Goal: Task Accomplishment & Management: Use online tool/utility

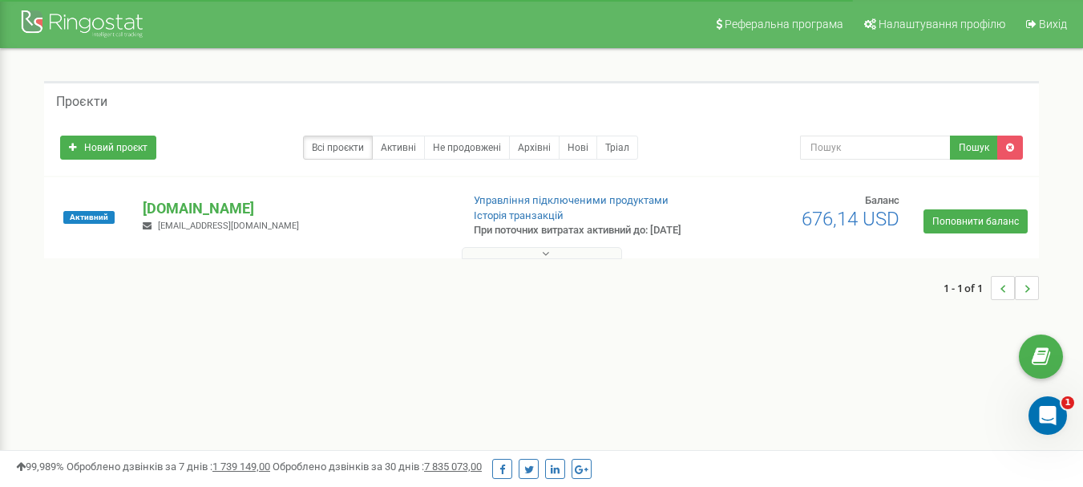
click at [543, 259] on icon at bounding box center [545, 253] width 7 height 11
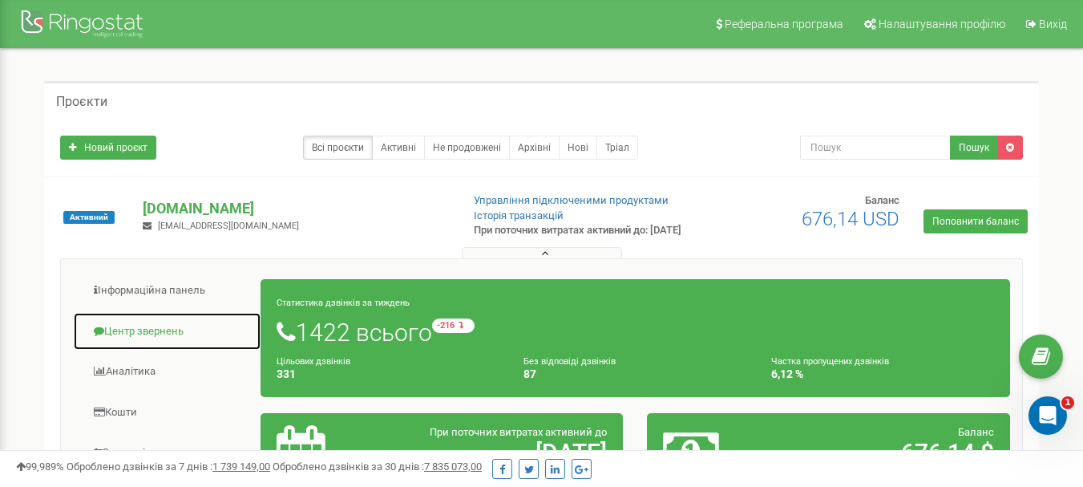
click at [142, 336] on link "Центр звернень" at bounding box center [167, 331] width 188 height 39
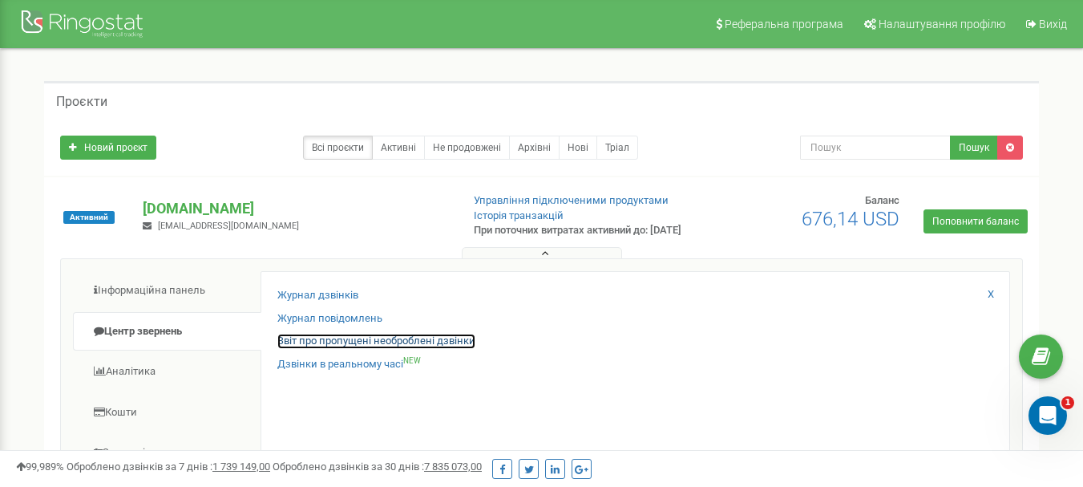
click at [400, 349] on link "Звіт про пропущені необроблені дзвінки" at bounding box center [376, 341] width 198 height 15
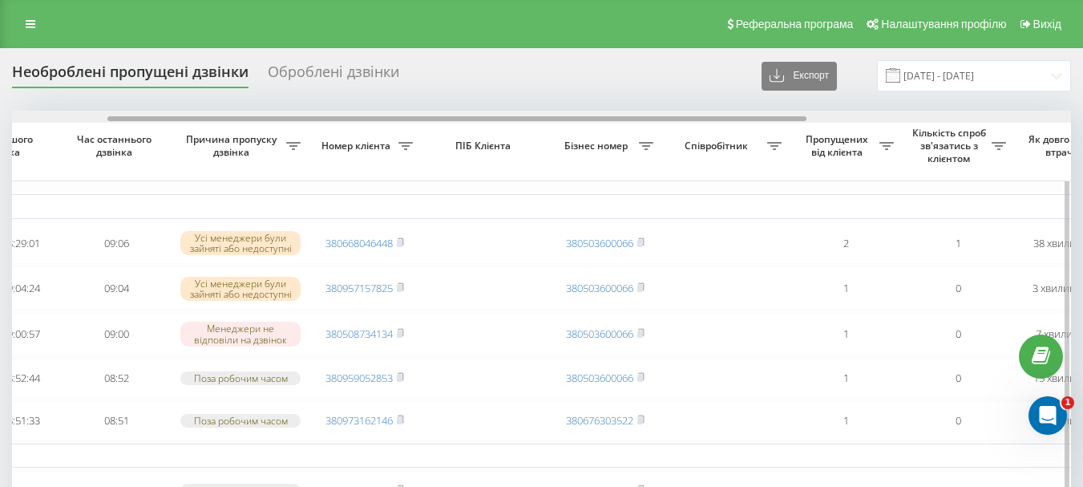
scroll to position [0, 145]
drag, startPoint x: 597, startPoint y: 119, endPoint x: 693, endPoint y: 133, distance: 97.2
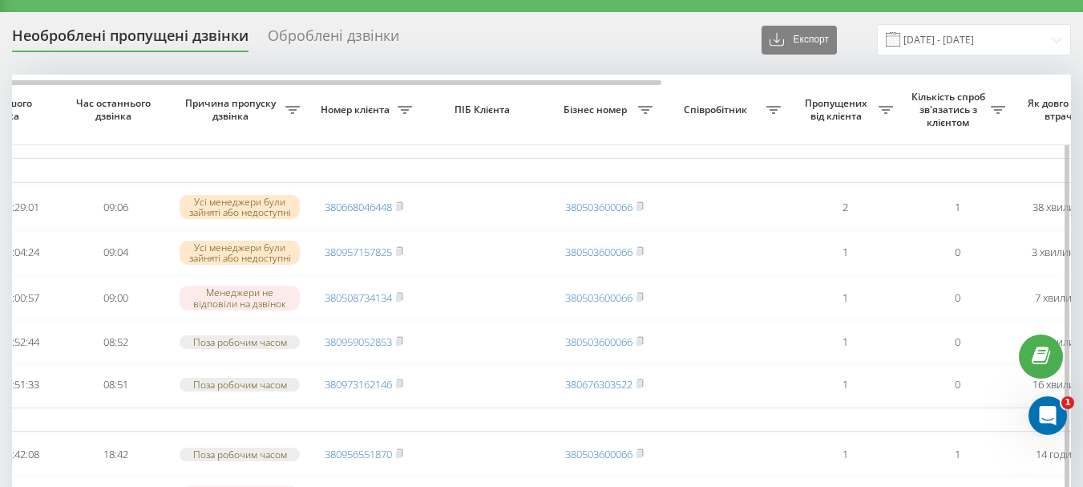
scroll to position [0, 0]
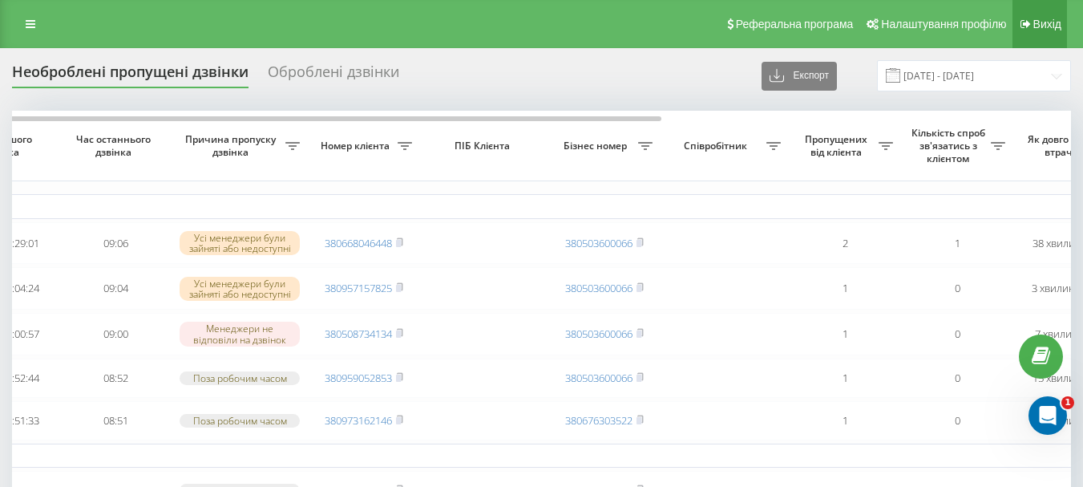
click at [1039, 26] on span "Вихід" at bounding box center [1047, 24] width 28 height 13
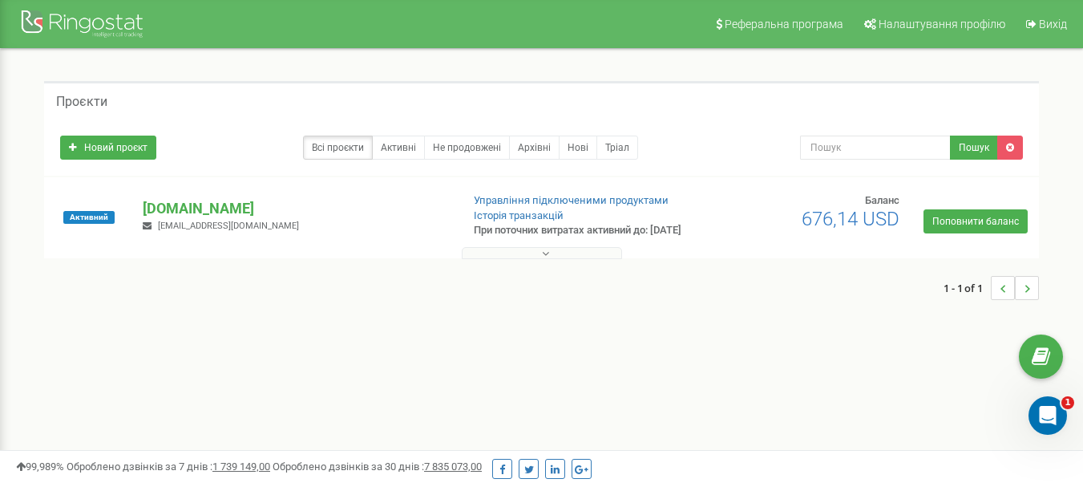
click at [540, 259] on button at bounding box center [542, 253] width 160 height 12
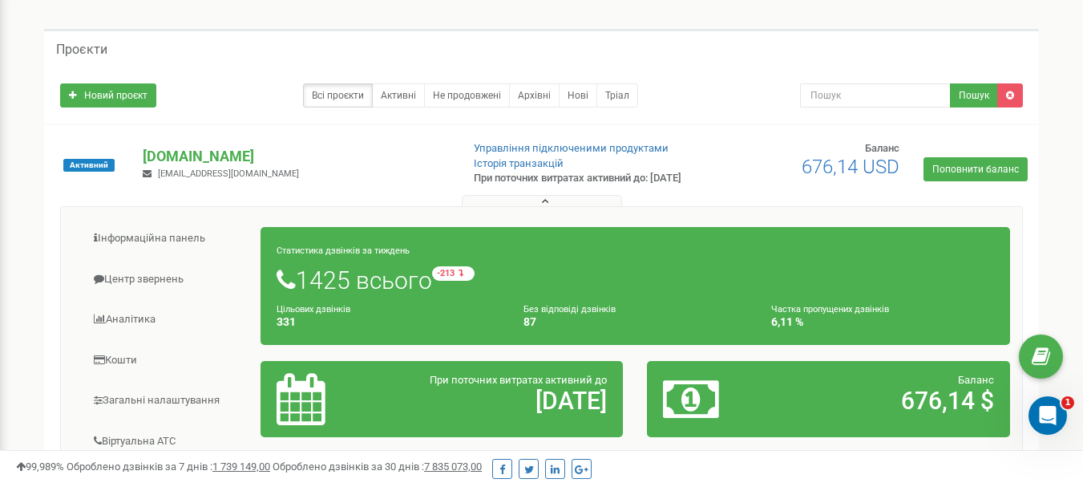
scroll to position [80, 0]
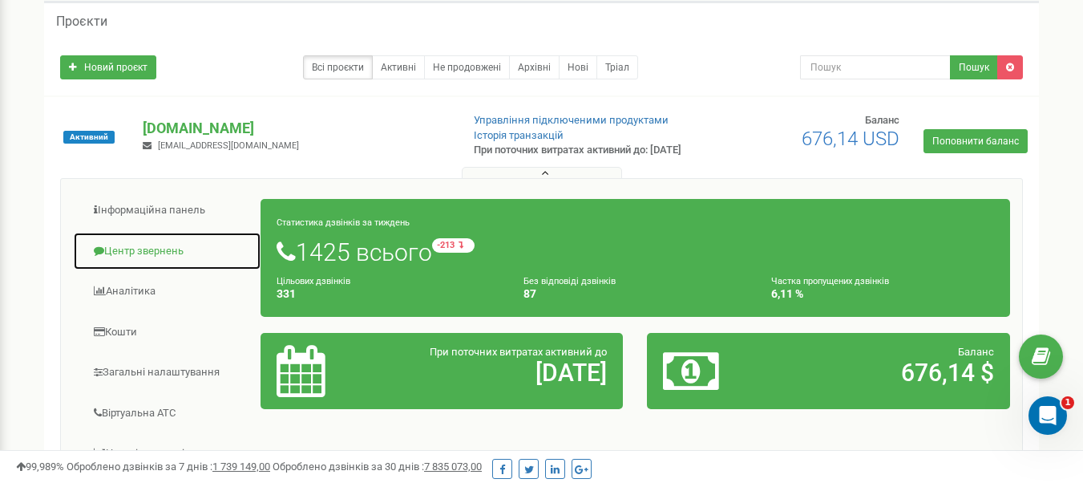
click at [140, 265] on link "Центр звернень" at bounding box center [167, 251] width 188 height 39
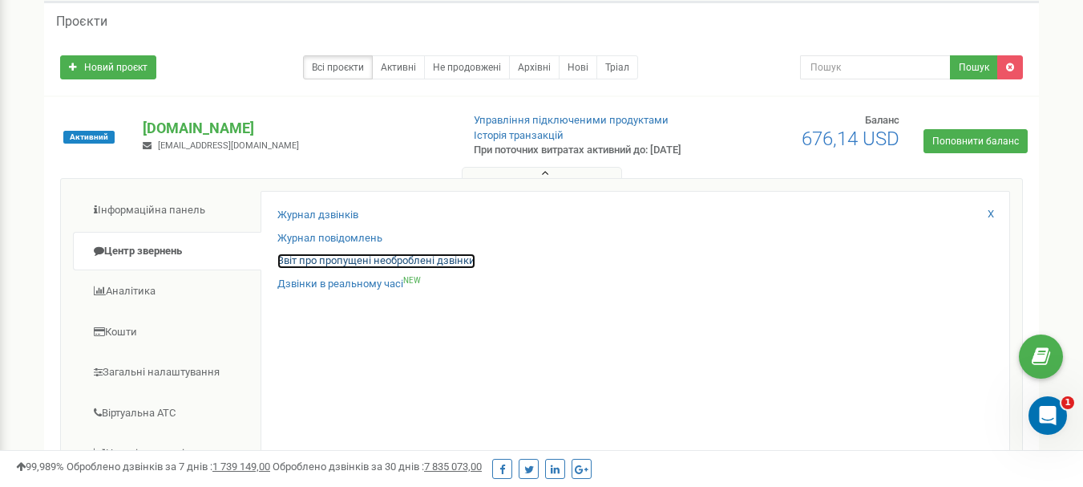
click at [331, 269] on link "Звіт про пропущені необроблені дзвінки" at bounding box center [376, 260] width 198 height 15
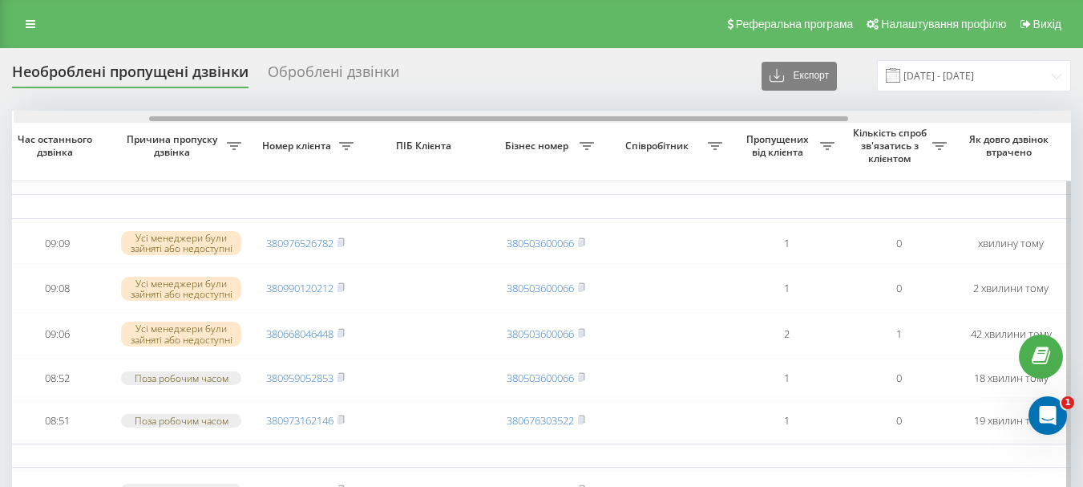
scroll to position [0, 210]
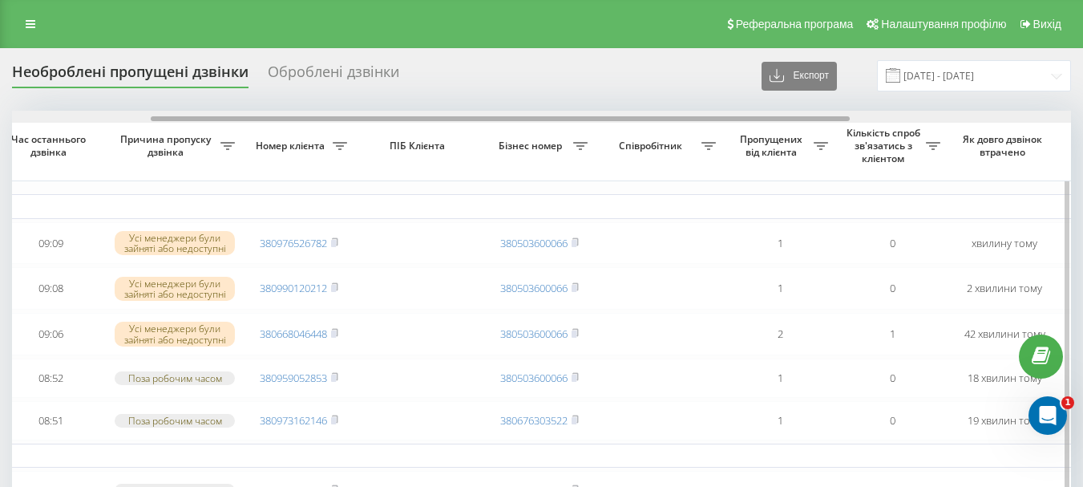
drag, startPoint x: 603, startPoint y: 119, endPoint x: 742, endPoint y: 119, distance: 138.7
click at [742, 119] on div at bounding box center [500, 118] width 699 height 5
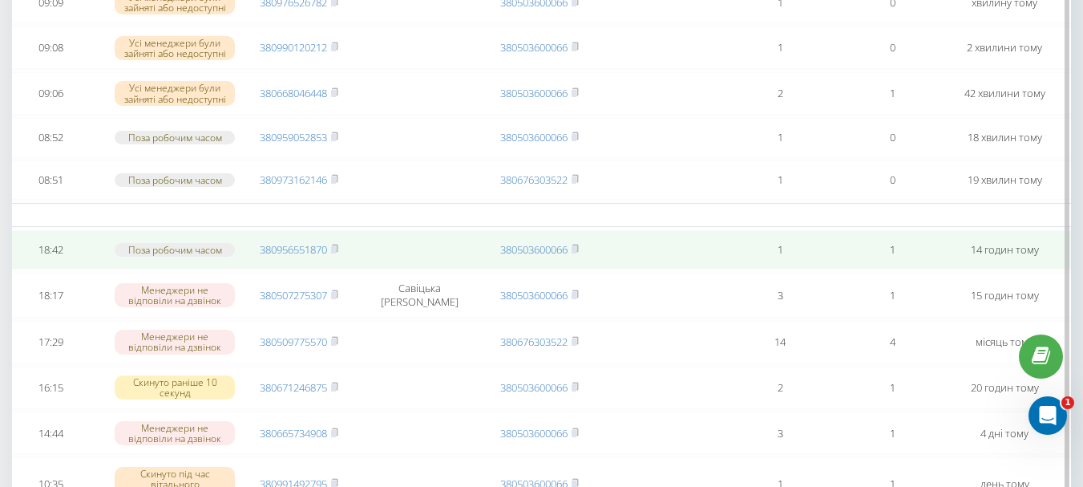
scroll to position [0, 0]
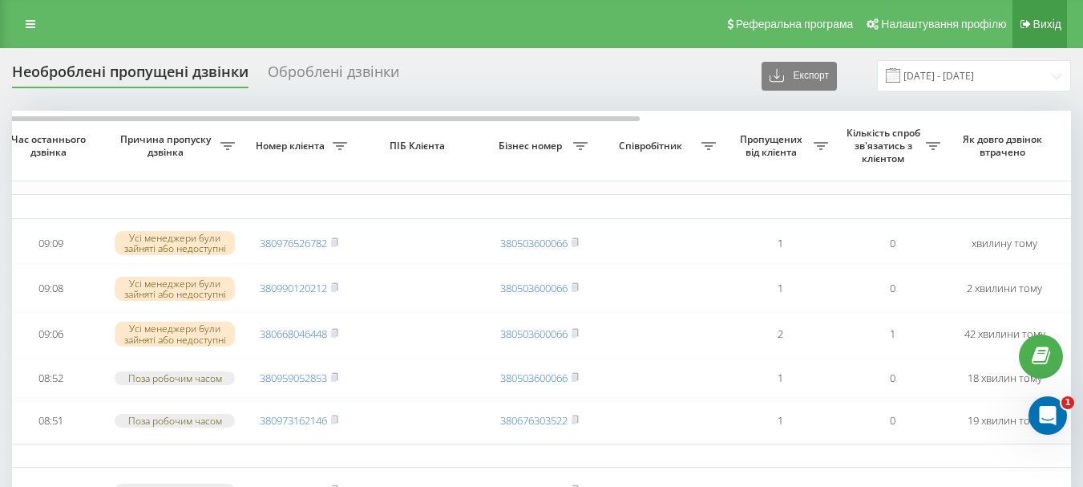
click at [1050, 21] on span "Вихід" at bounding box center [1047, 24] width 28 height 13
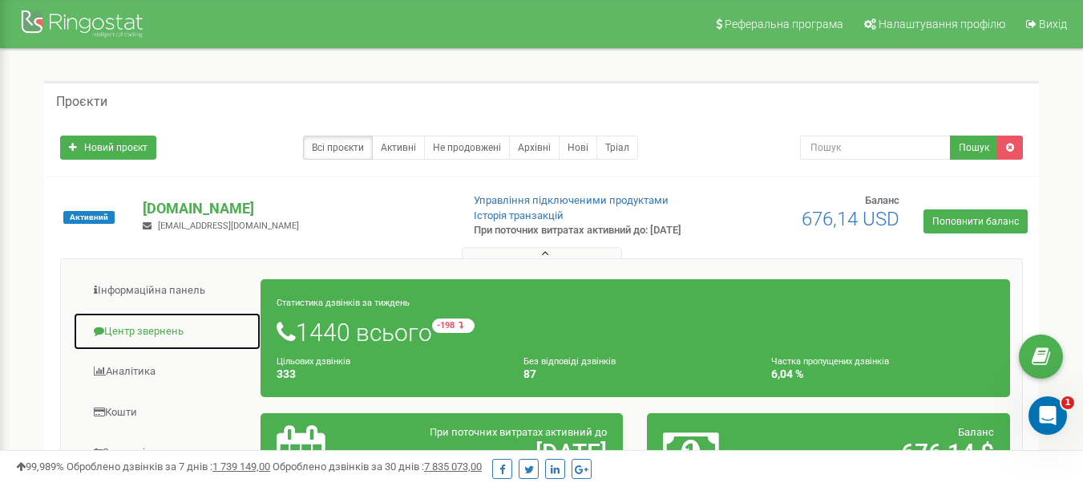
click at [116, 345] on link "Центр звернень" at bounding box center [167, 331] width 188 height 39
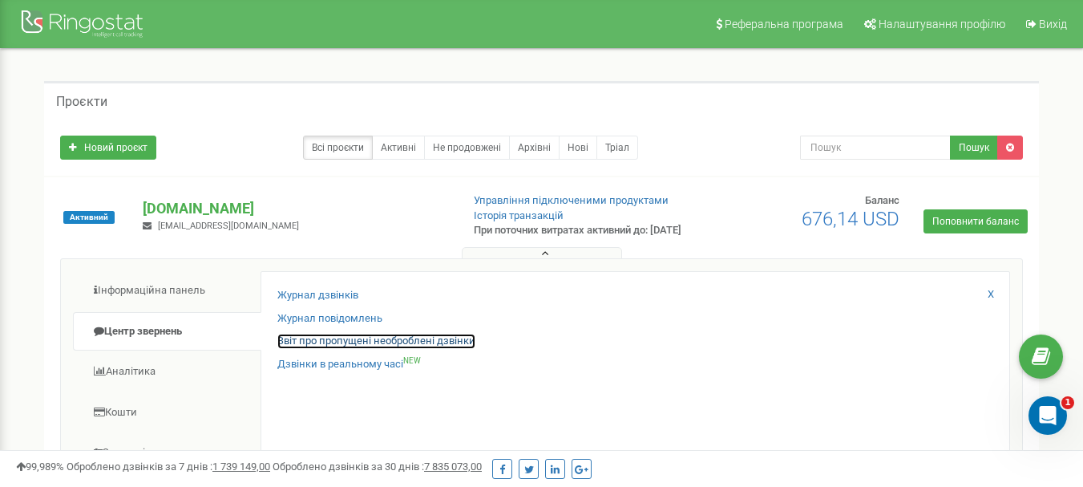
click at [393, 349] on link "Звіт про пропущені необроблені дзвінки" at bounding box center [376, 341] width 198 height 15
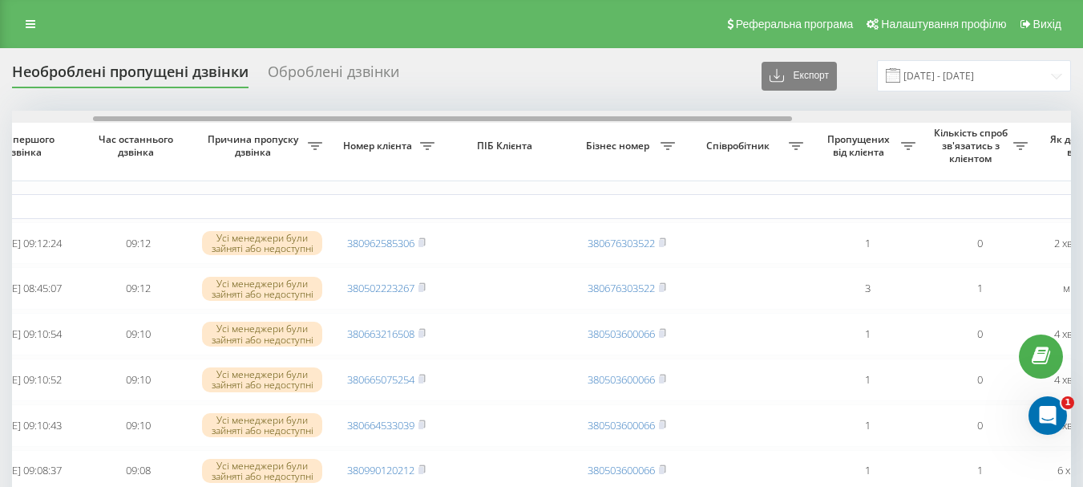
scroll to position [0, 156]
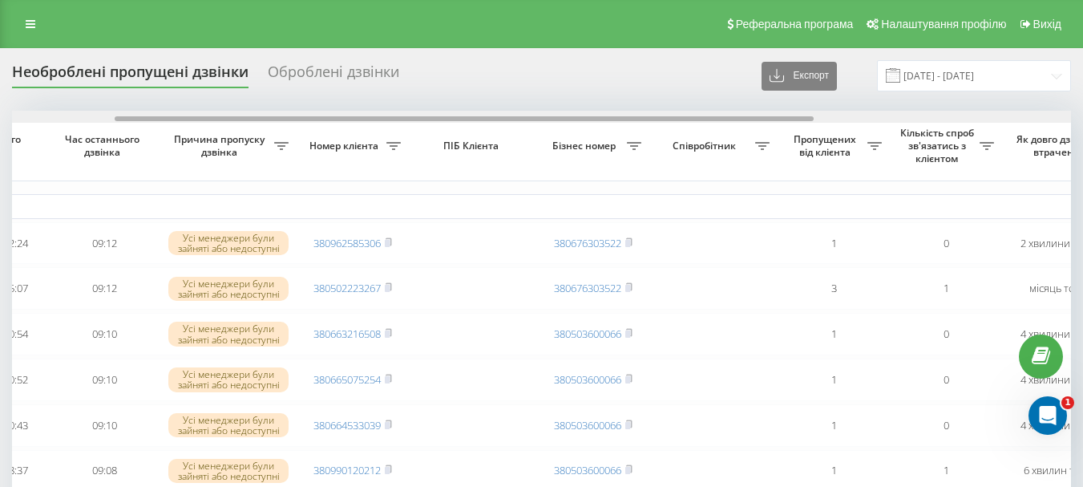
drag, startPoint x: 695, startPoint y: 116, endPoint x: 799, endPoint y: 110, distance: 103.6
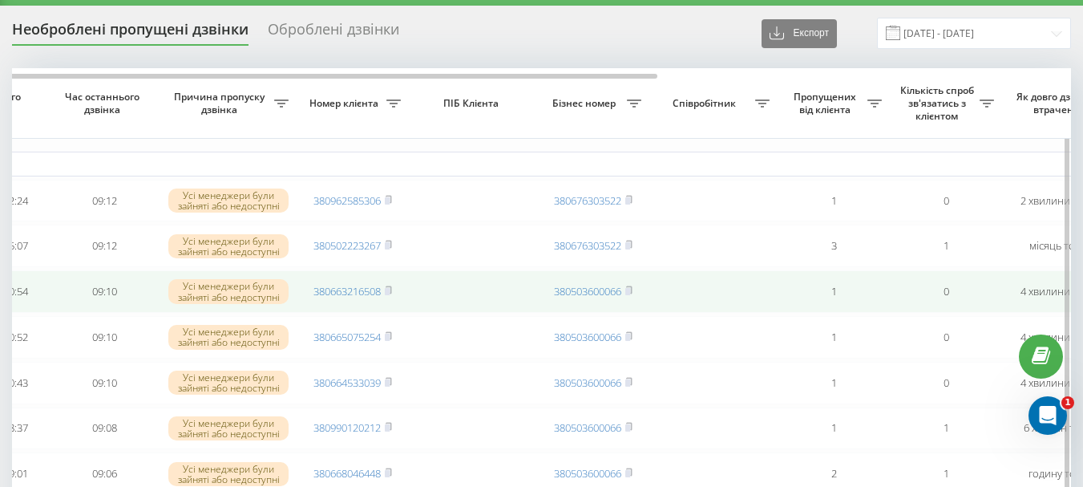
scroll to position [0, 0]
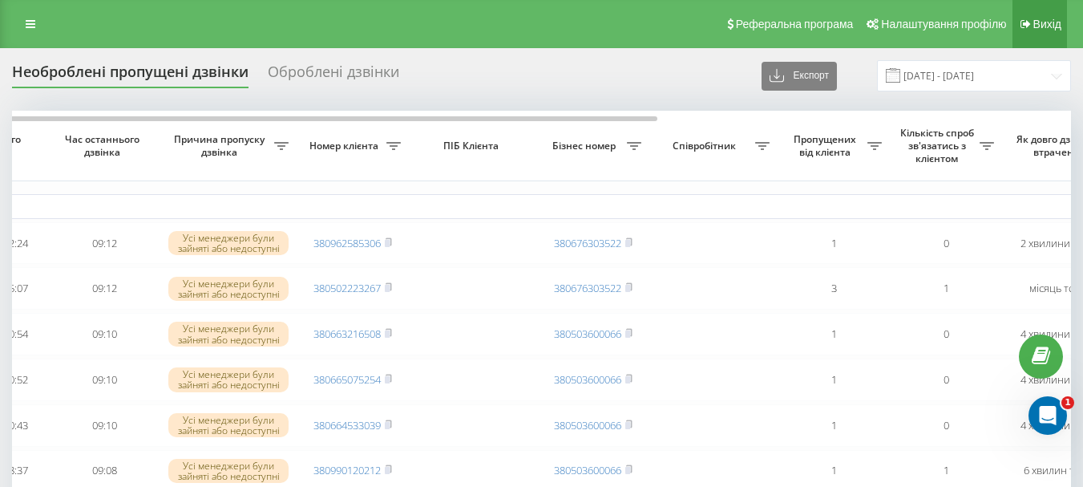
click at [1033, 29] on span "Вихід" at bounding box center [1047, 24] width 28 height 13
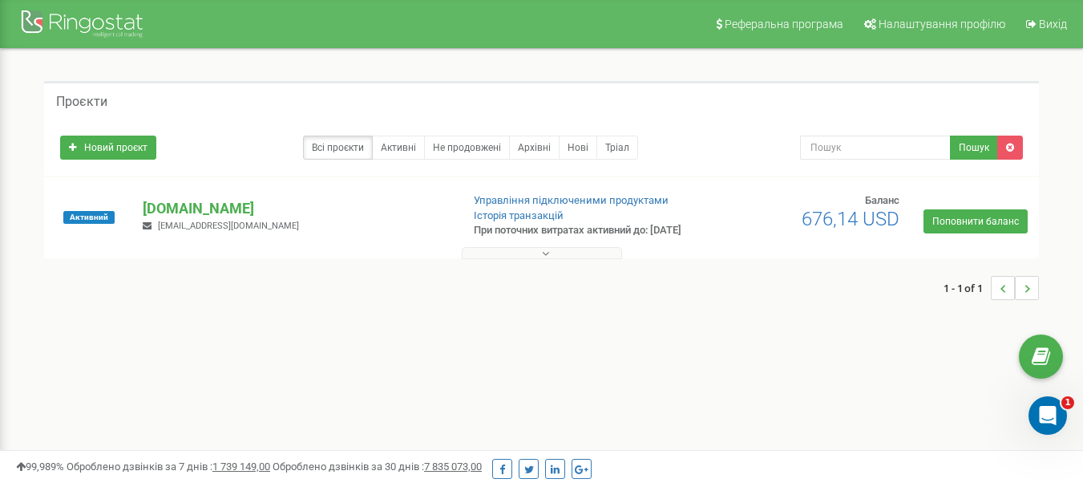
click at [551, 259] on button at bounding box center [542, 253] width 160 height 12
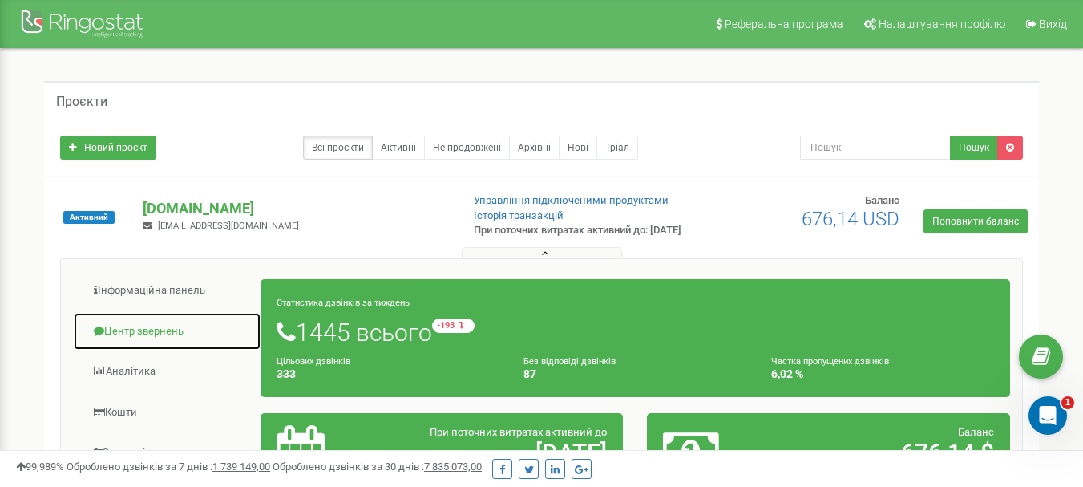
click at [157, 348] on link "Центр звернень" at bounding box center [167, 331] width 188 height 39
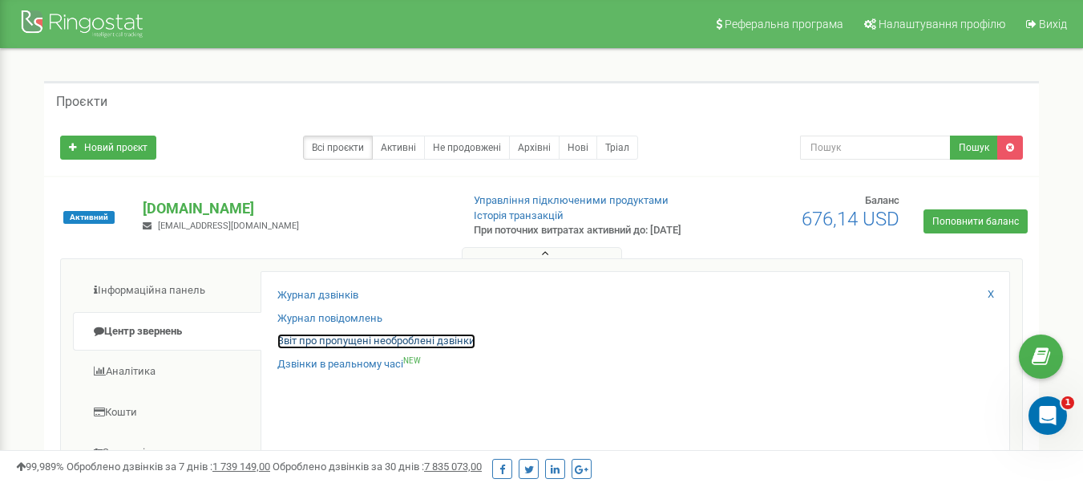
click at [362, 349] on link "Звіт про пропущені необроблені дзвінки" at bounding box center [376, 341] width 198 height 15
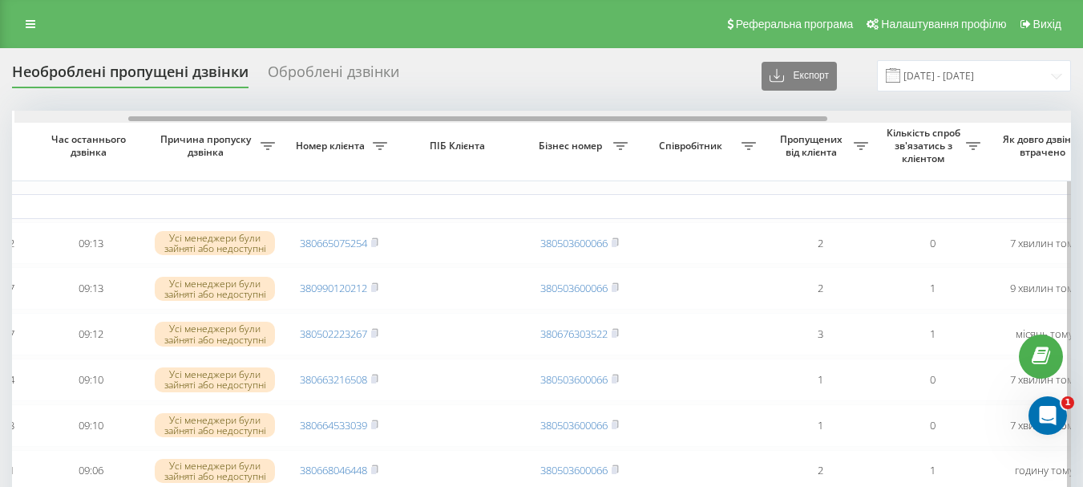
scroll to position [0, 176]
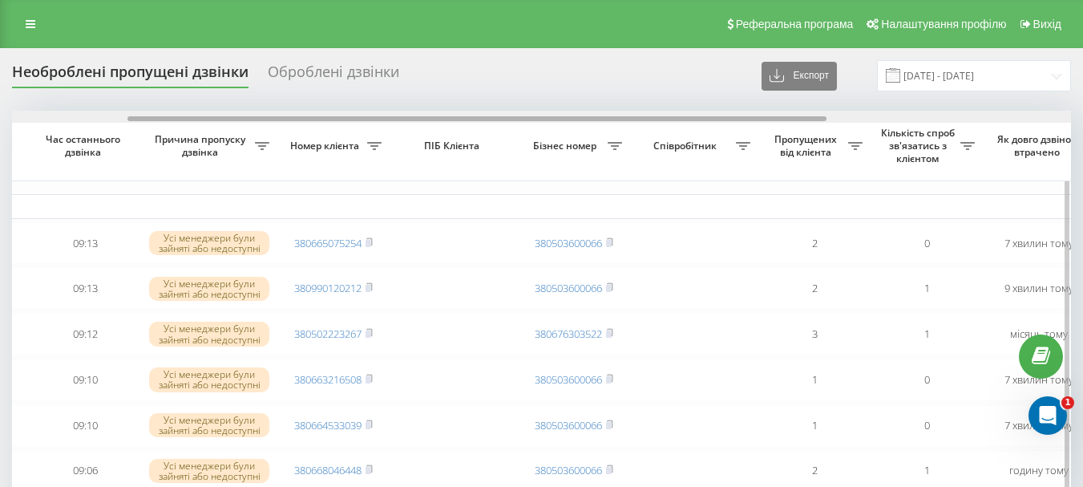
drag, startPoint x: 419, startPoint y: 117, endPoint x: 535, endPoint y: 119, distance: 116.3
click at [535, 119] on div at bounding box center [476, 118] width 699 height 5
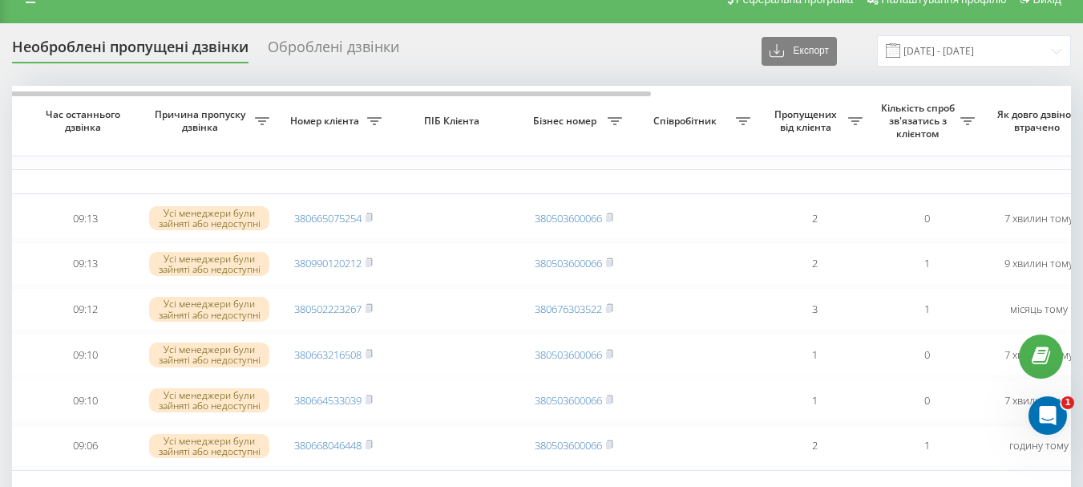
scroll to position [0, 0]
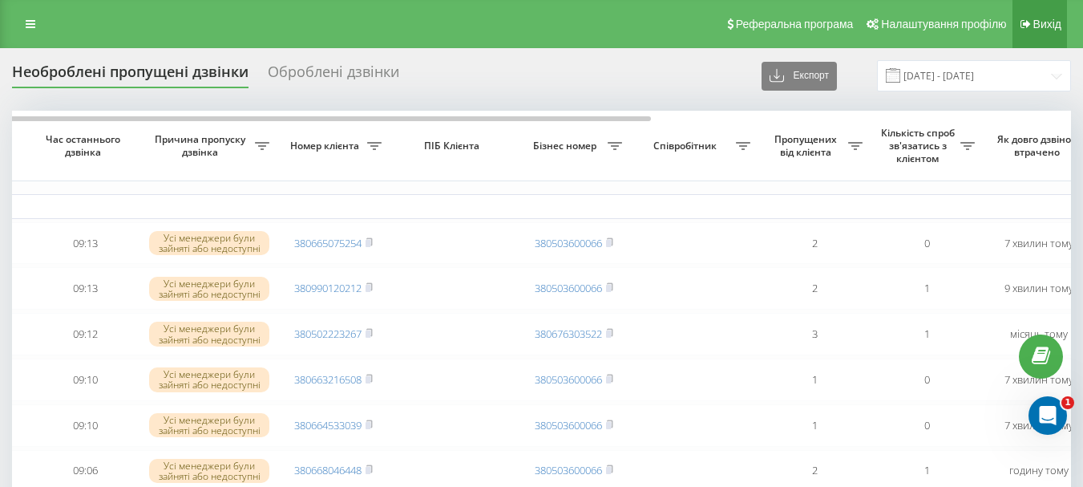
click at [1058, 23] on span "Вихід" at bounding box center [1047, 24] width 28 height 13
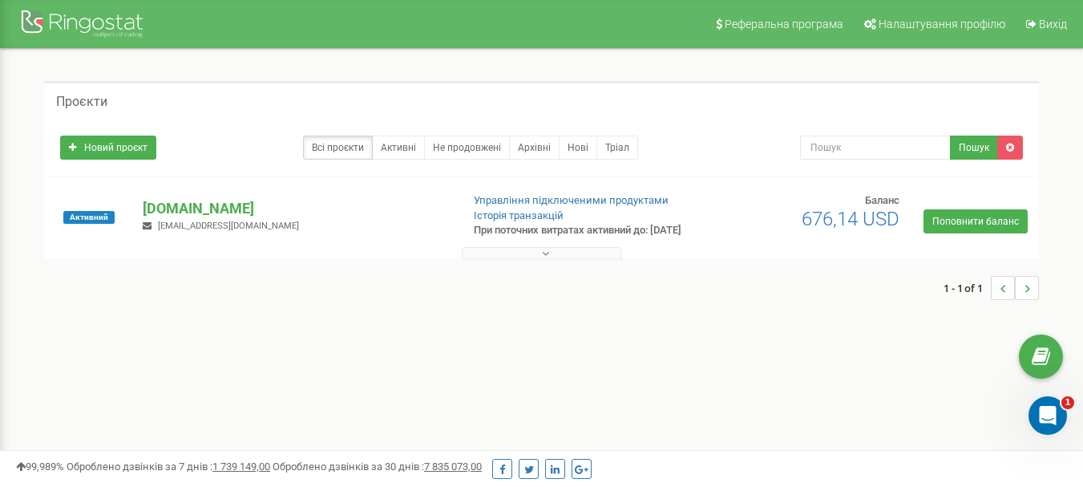
click at [551, 259] on button at bounding box center [542, 253] width 160 height 12
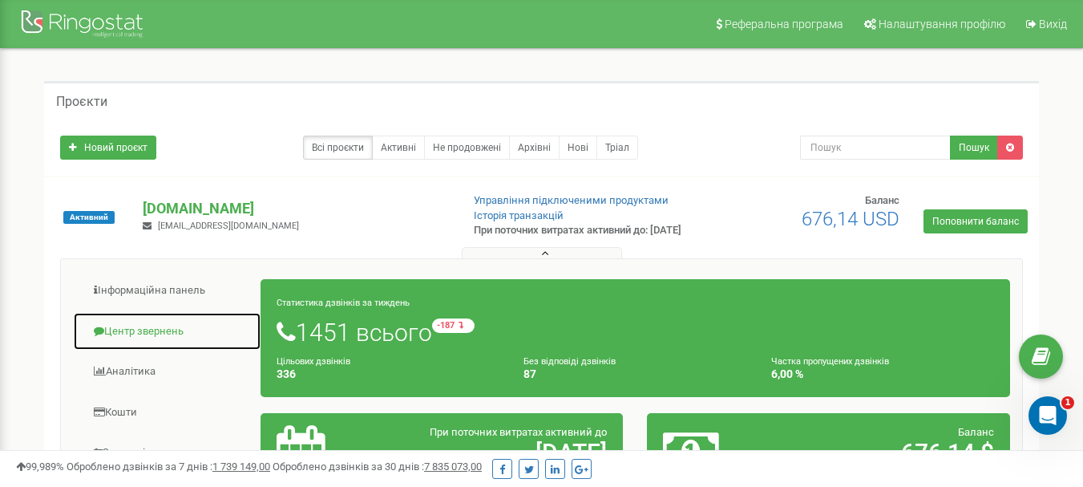
click at [172, 342] on link "Центр звернень" at bounding box center [167, 331] width 188 height 39
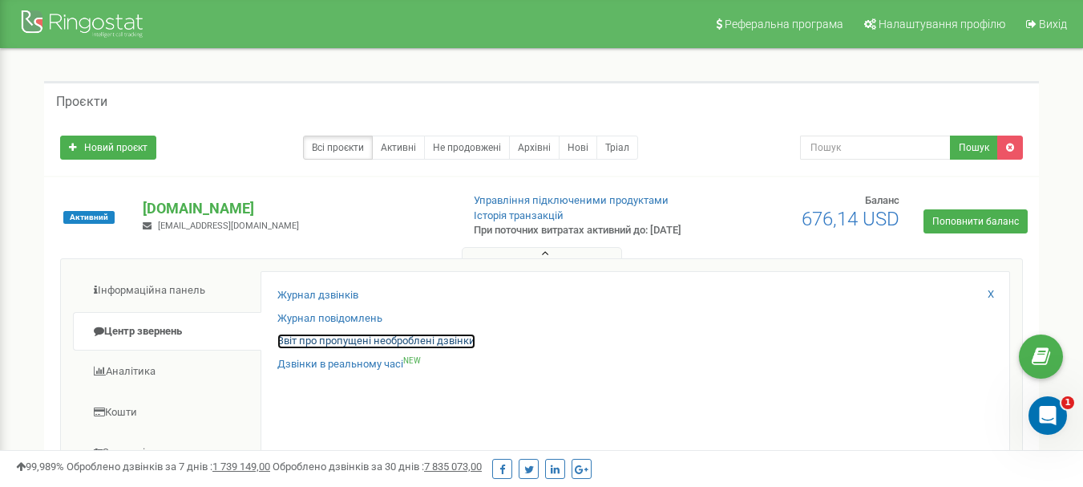
click at [419, 349] on link "Звіт про пропущені необроблені дзвінки" at bounding box center [376, 341] width 198 height 15
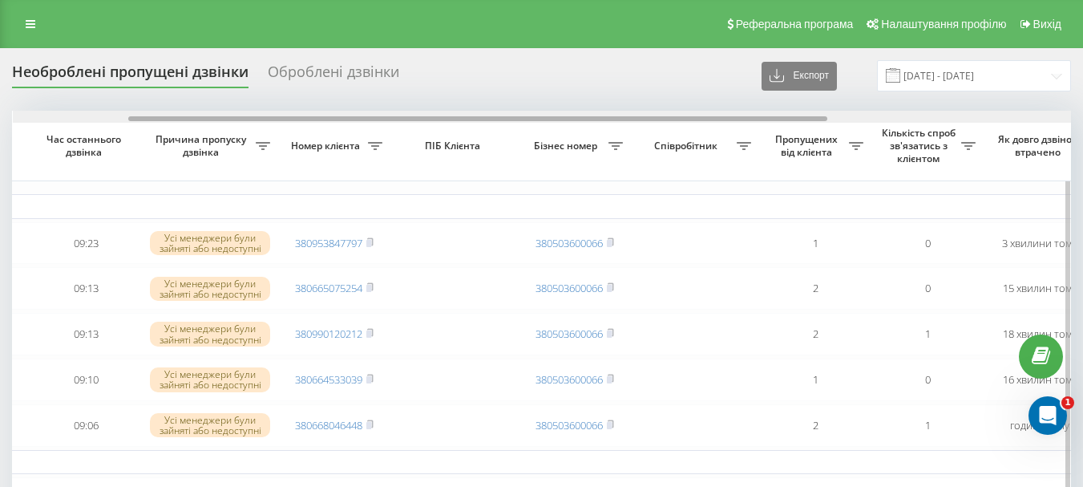
scroll to position [0, 176]
drag, startPoint x: 0, startPoint y: 0, endPoint x: 686, endPoint y: 119, distance: 695.8
click at [686, 119] on div at bounding box center [476, 118] width 699 height 5
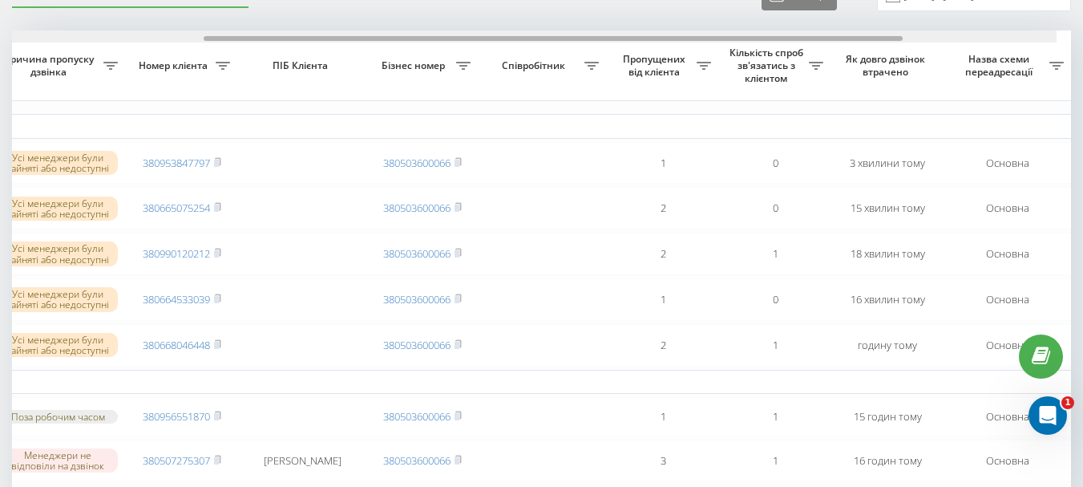
scroll to position [0, 338]
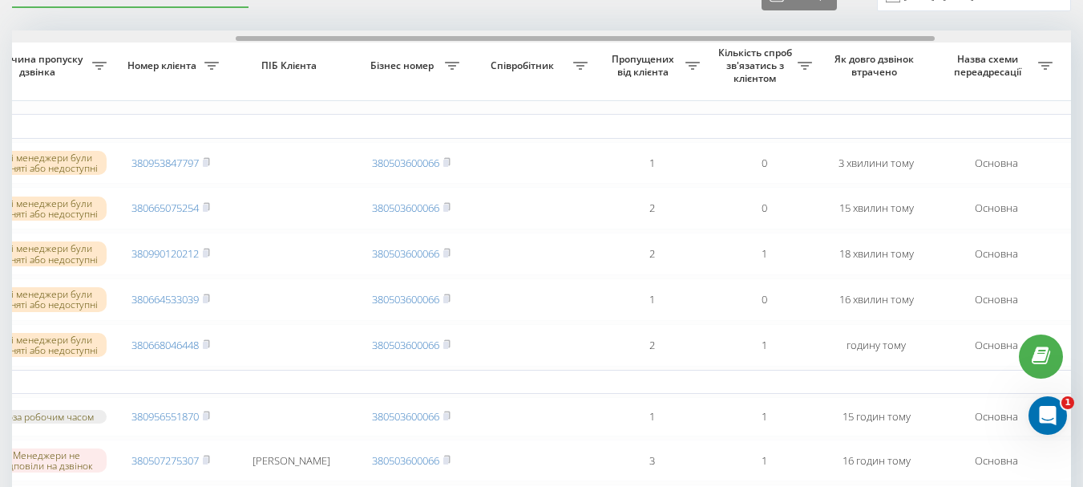
drag, startPoint x: 571, startPoint y: 39, endPoint x: 678, endPoint y: 13, distance: 110.6
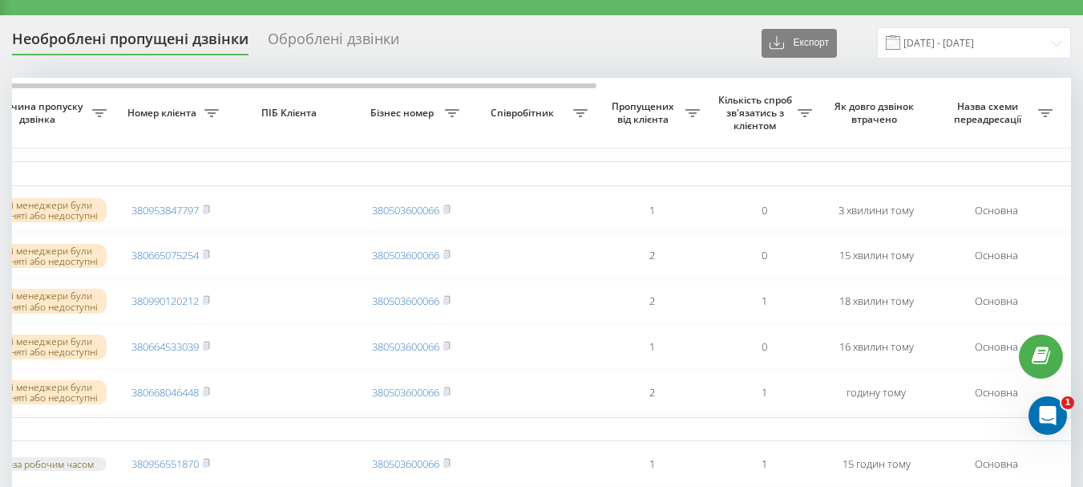
scroll to position [0, 0]
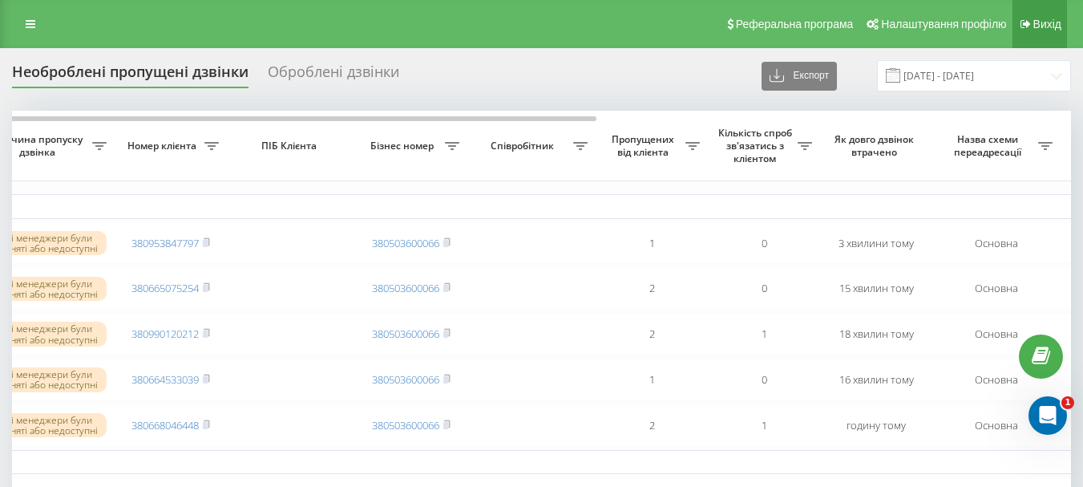
click at [1048, 28] on span "Вихід" at bounding box center [1047, 24] width 28 height 13
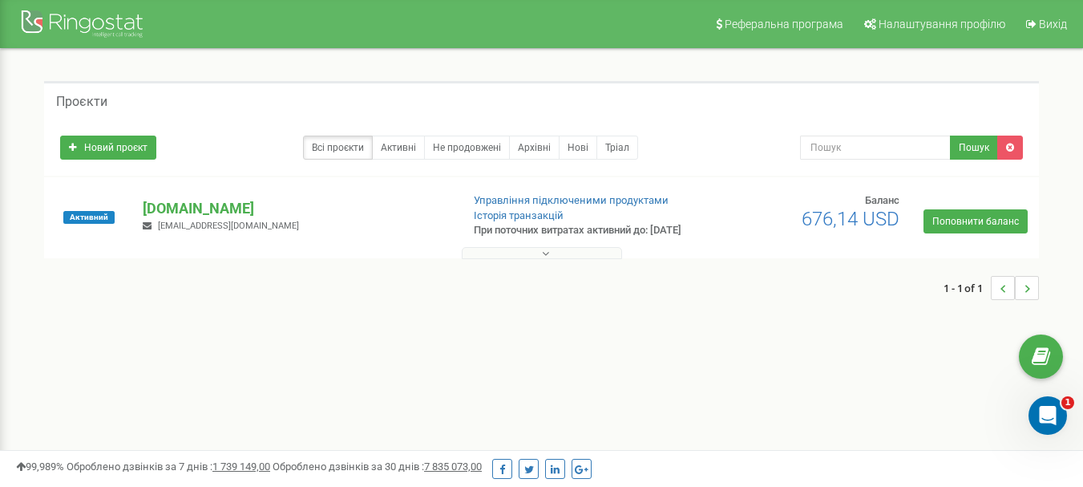
click at [548, 259] on icon at bounding box center [545, 253] width 7 height 11
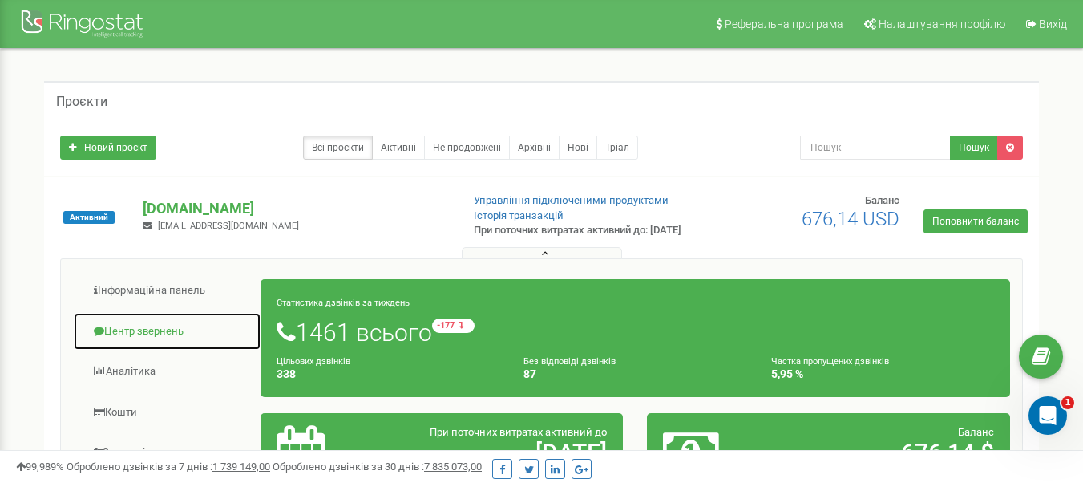
click at [155, 346] on link "Центр звернень" at bounding box center [167, 331] width 188 height 39
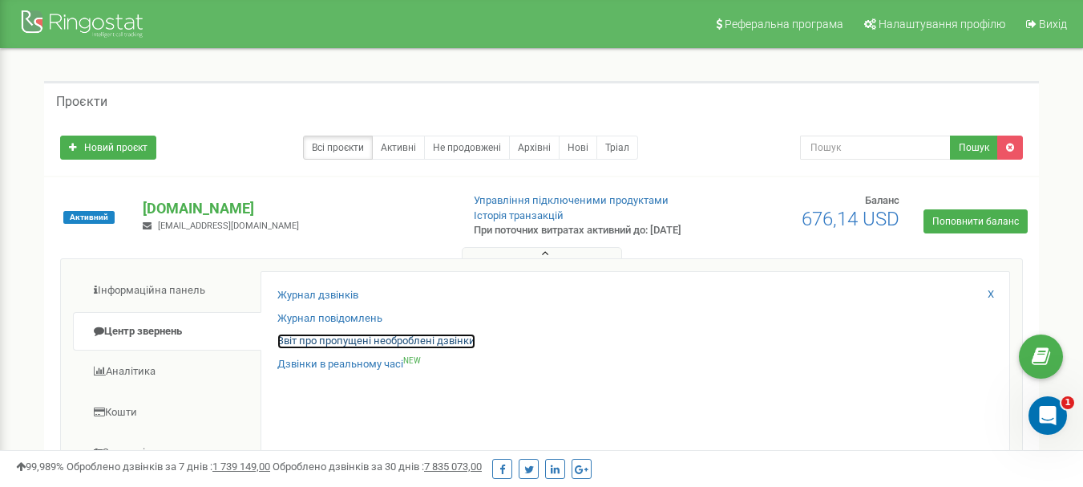
click at [415, 349] on link "Звіт про пропущені необроблені дзвінки" at bounding box center [376, 341] width 198 height 15
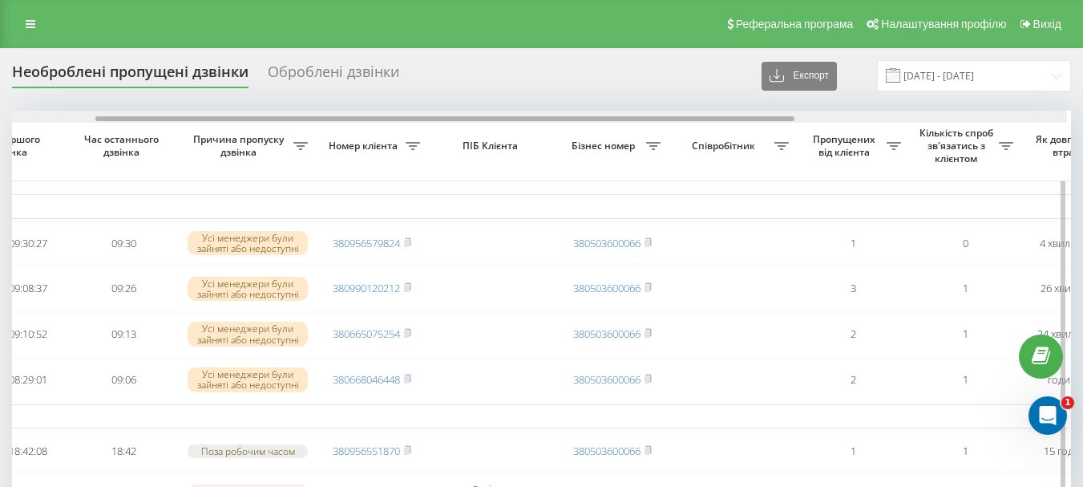
scroll to position [0, 147]
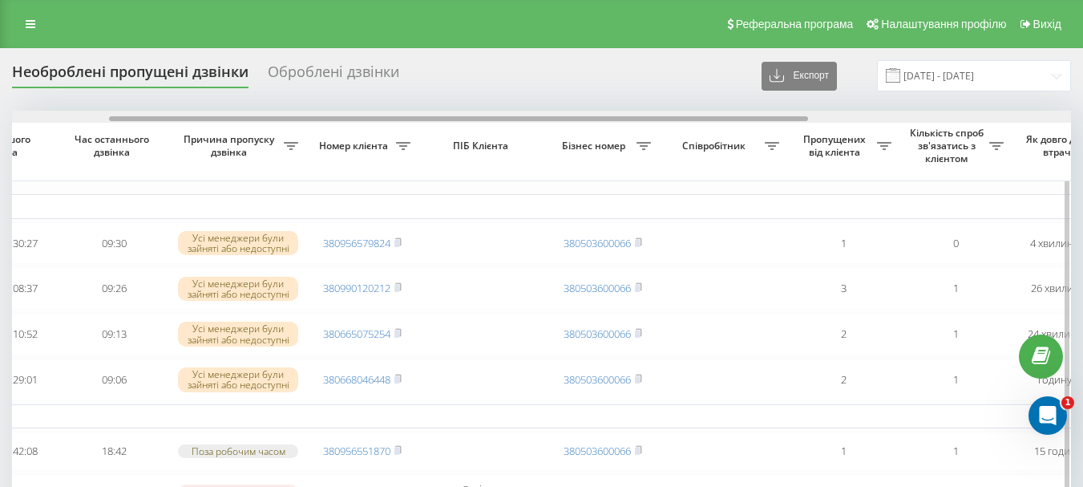
drag, startPoint x: 699, startPoint y: 119, endPoint x: 796, endPoint y: 115, distance: 97.1
click at [796, 115] on div at bounding box center [541, 117] width 1059 height 12
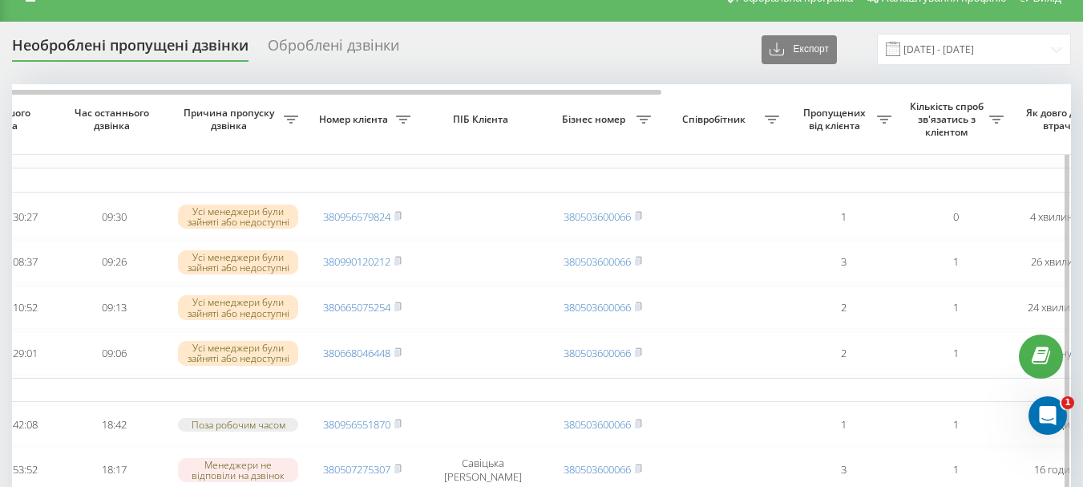
scroll to position [0, 0]
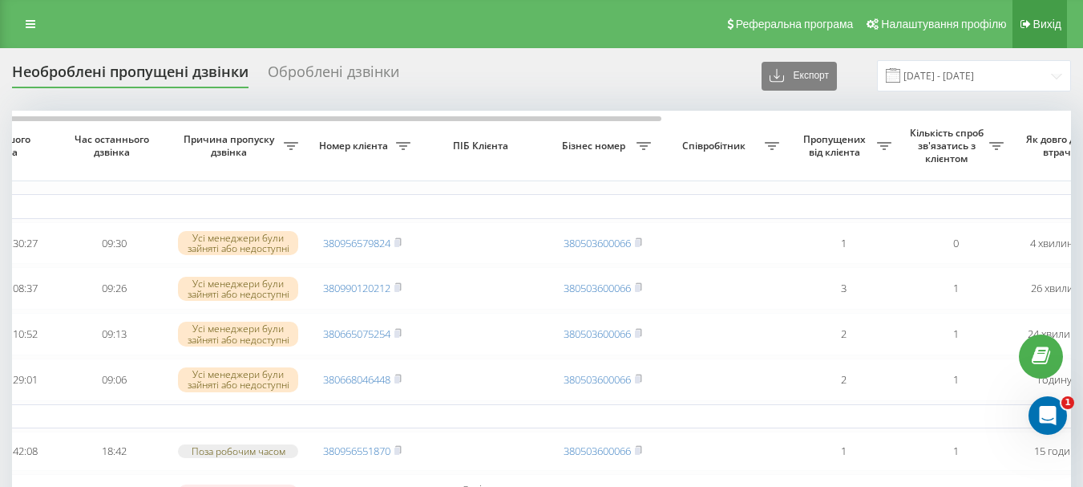
click at [1032, 16] on link "Вихід" at bounding box center [1040, 24] width 55 height 48
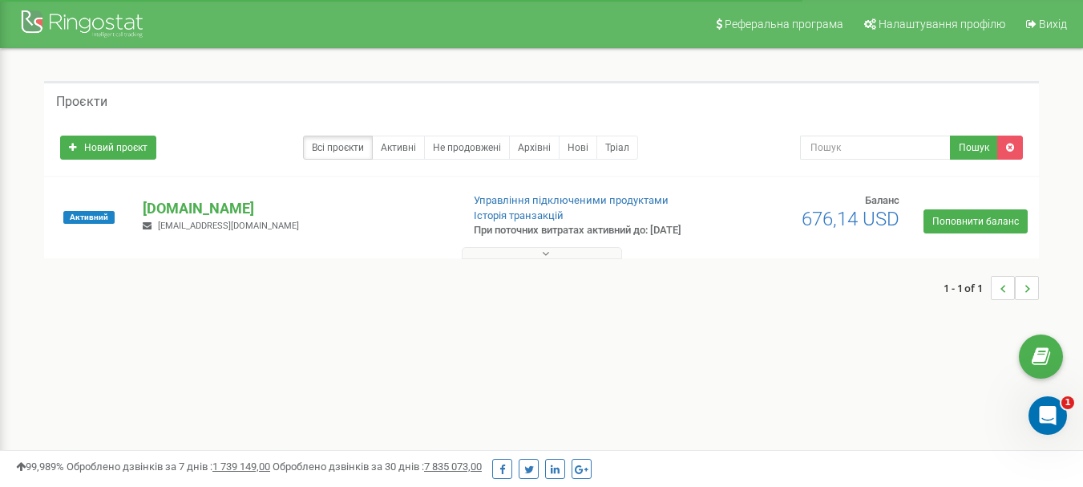
click at [545, 259] on icon at bounding box center [545, 253] width 7 height 11
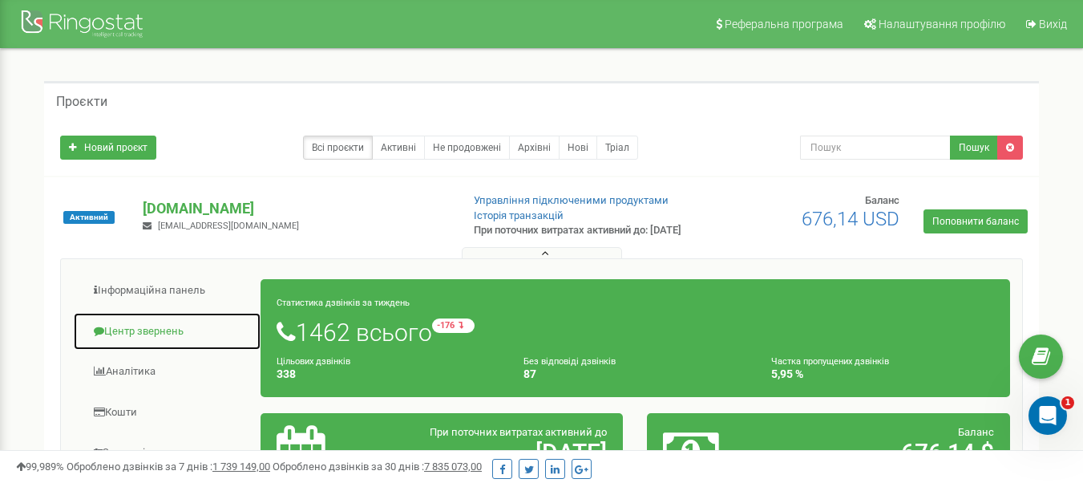
click at [137, 346] on link "Центр звернень" at bounding box center [167, 331] width 188 height 39
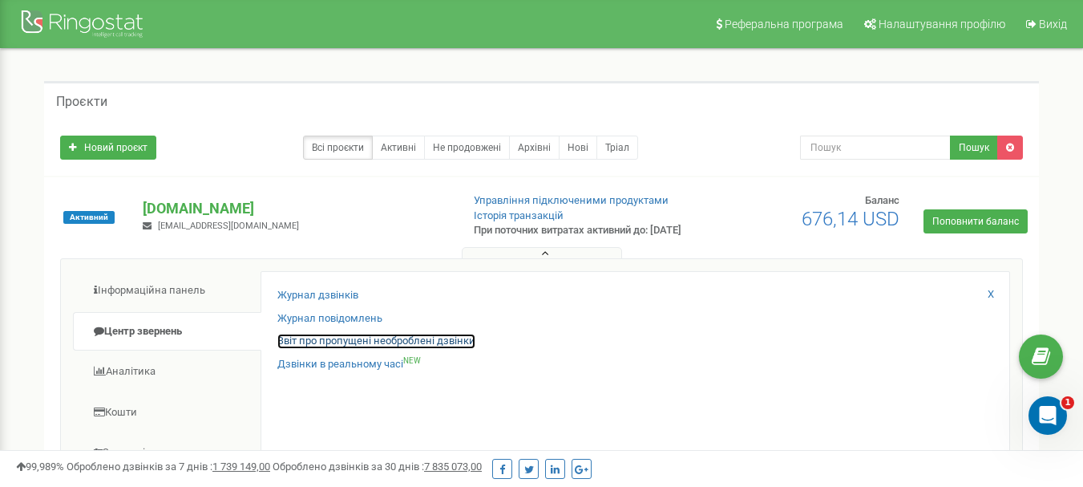
click at [475, 349] on link "Звіт про пропущені необроблені дзвінки" at bounding box center [376, 341] width 198 height 15
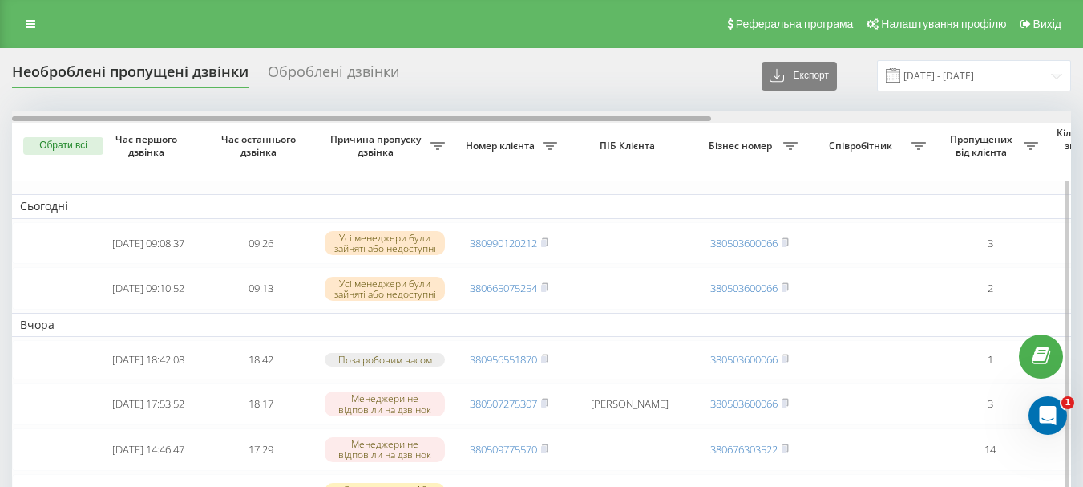
scroll to position [0, 544]
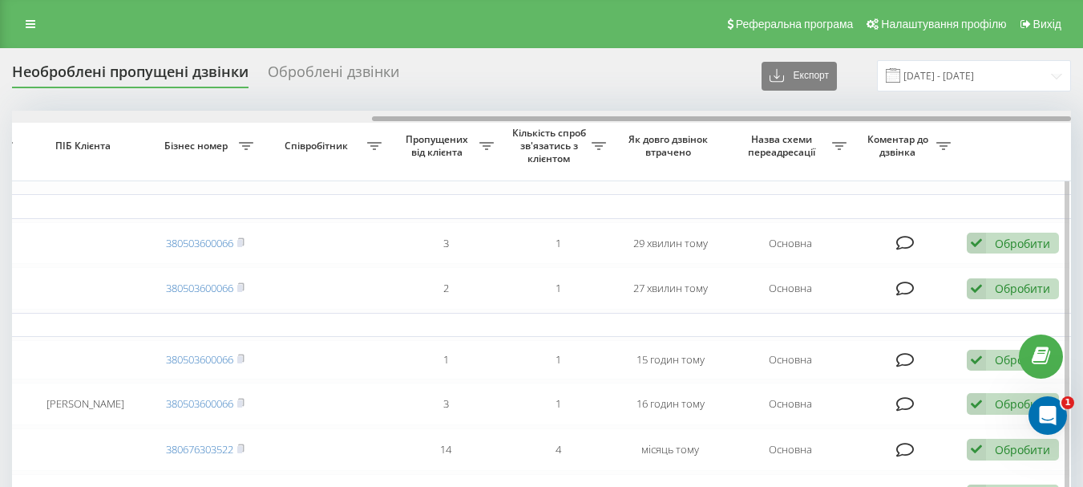
click at [535, 114] on div at bounding box center [541, 117] width 1059 height 12
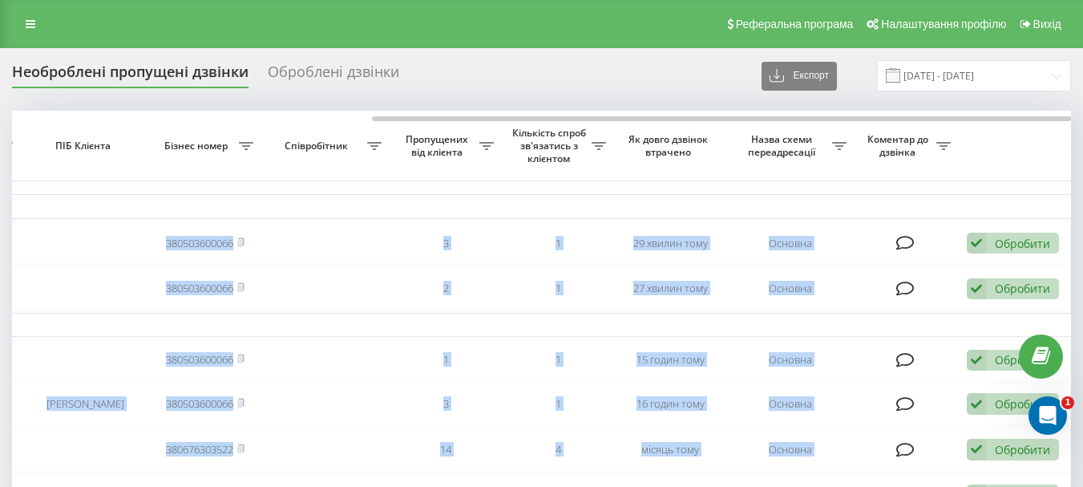
drag, startPoint x: 555, startPoint y: 114, endPoint x: 358, endPoint y: 93, distance: 197.5
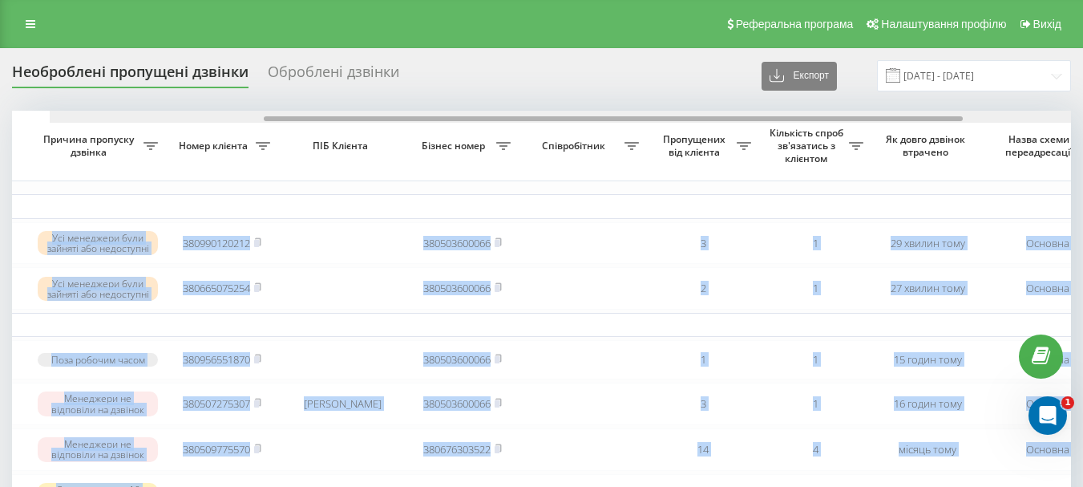
drag, startPoint x: 500, startPoint y: 116, endPoint x: 323, endPoint y: 111, distance: 177.3
click at [323, 111] on div at bounding box center [579, 117] width 1059 height 12
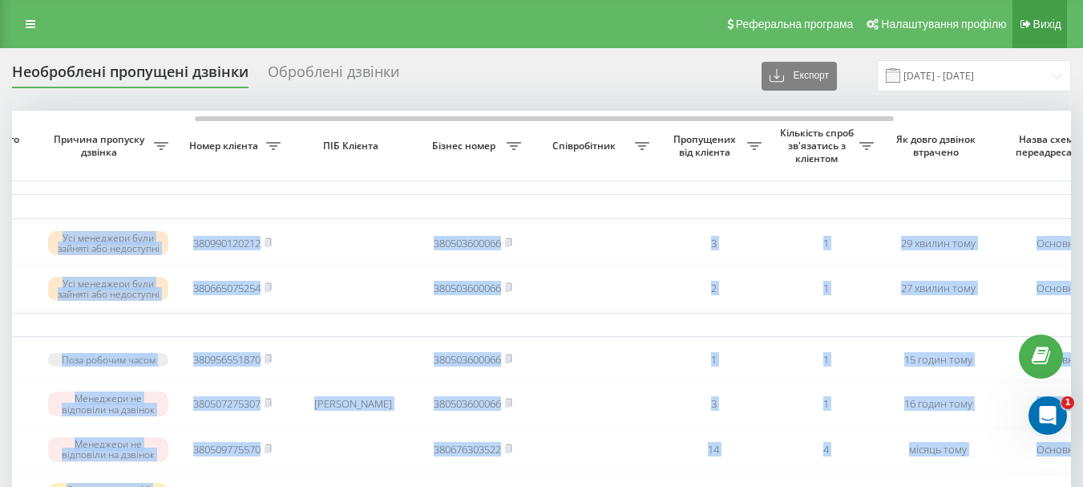
click at [1048, 20] on span "Вихід" at bounding box center [1047, 24] width 28 height 13
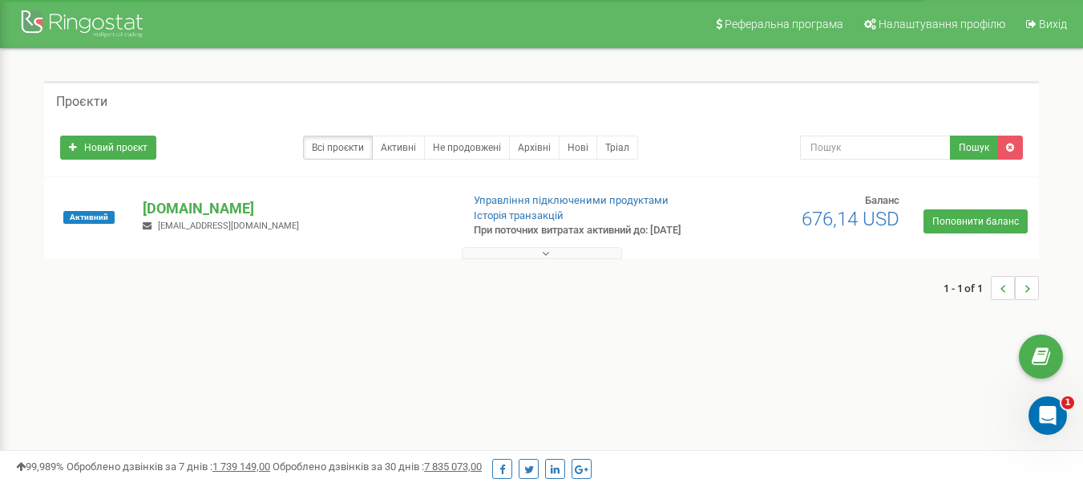
click at [543, 259] on icon at bounding box center [545, 253] width 7 height 11
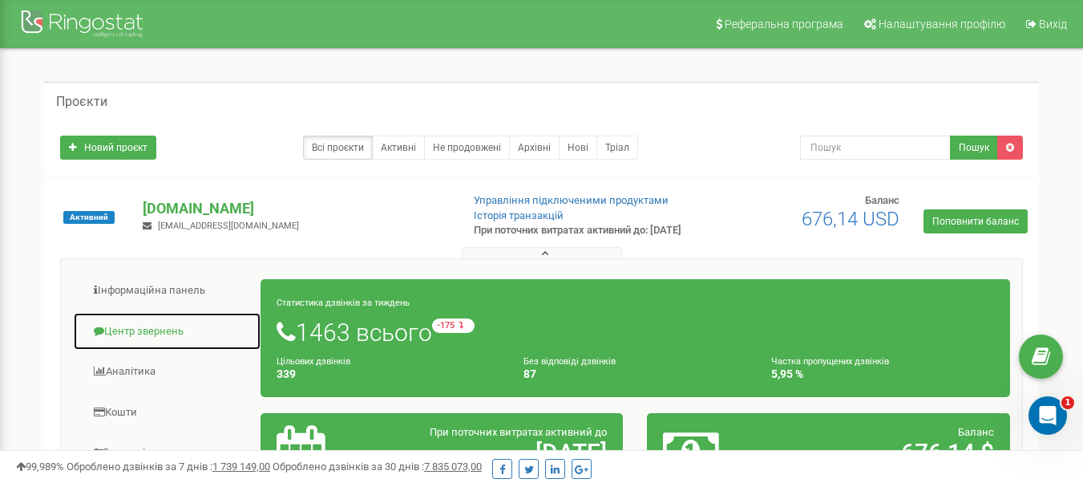
click at [130, 338] on link "Центр звернень" at bounding box center [167, 331] width 188 height 39
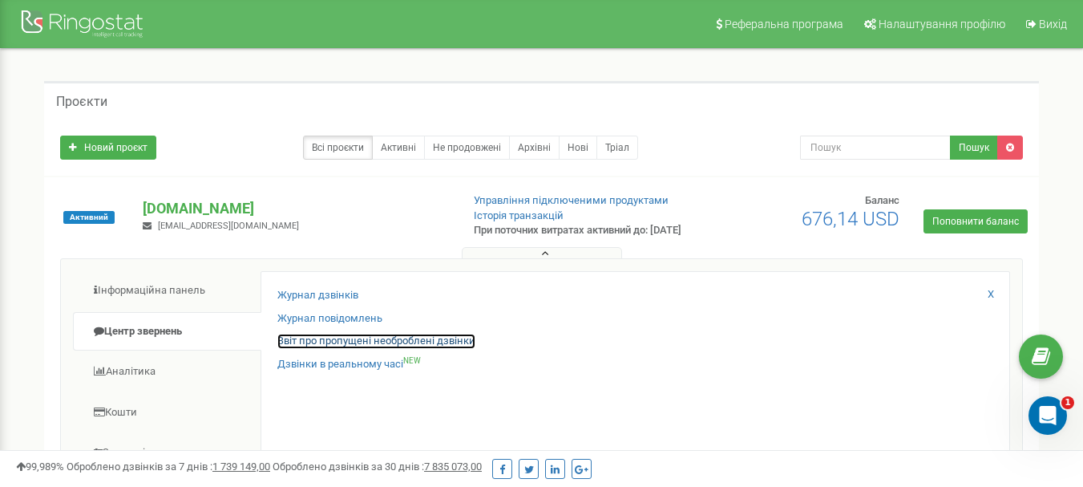
click at [305, 345] on link "Звіт про пропущені необроблені дзвінки" at bounding box center [376, 341] width 198 height 15
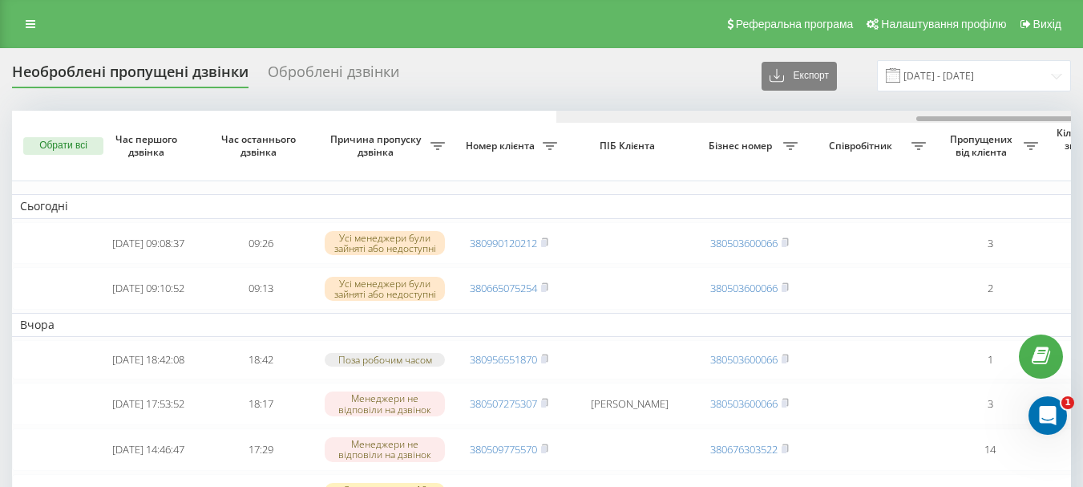
scroll to position [0, 544]
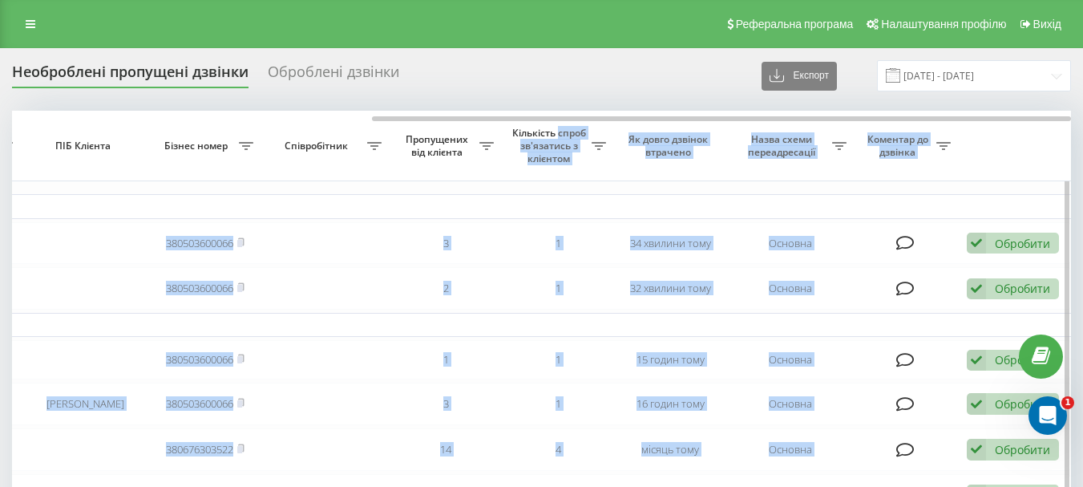
drag, startPoint x: 545, startPoint y: 122, endPoint x: 560, endPoint y: 126, distance: 15.0
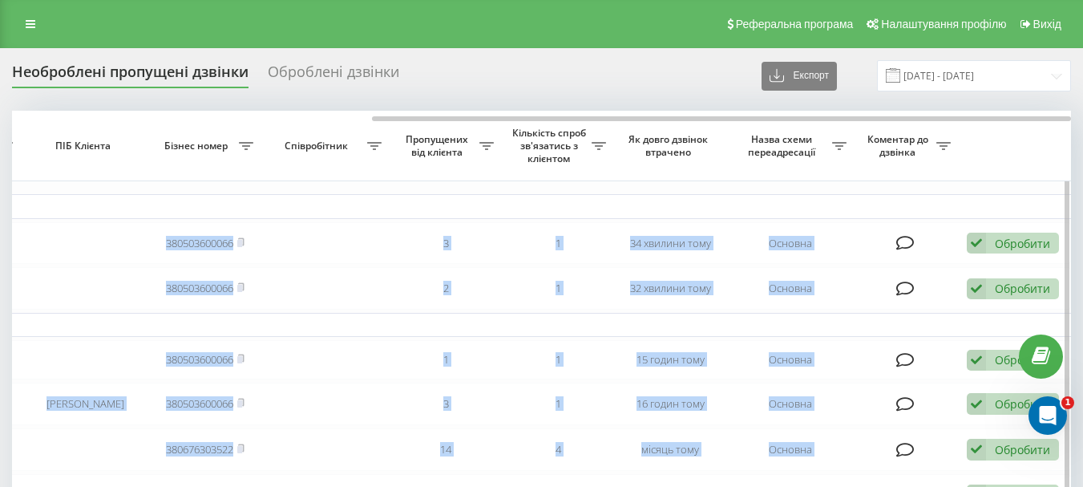
drag, startPoint x: 579, startPoint y: 112, endPoint x: 493, endPoint y: 127, distance: 87.0
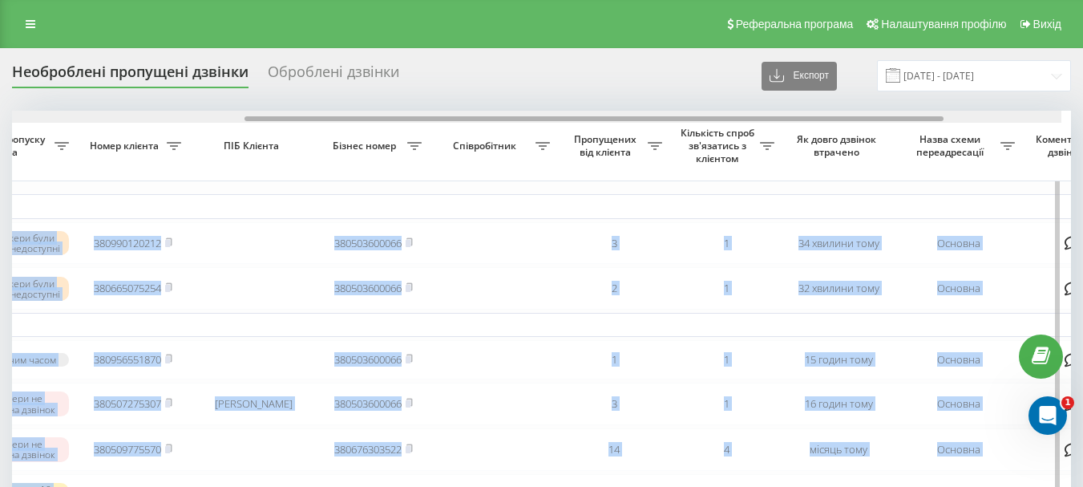
scroll to position [0, 358]
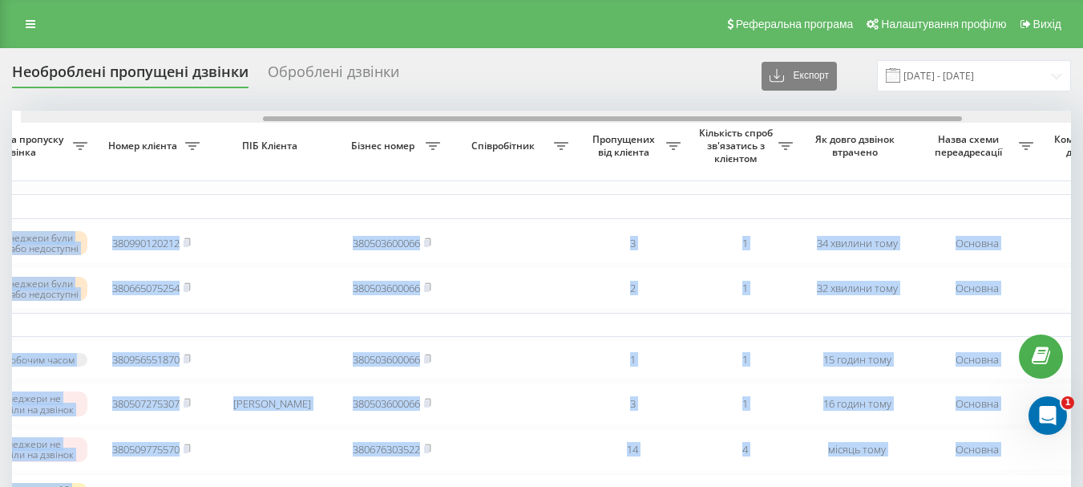
drag, startPoint x: 494, startPoint y: 119, endPoint x: 370, endPoint y: 117, distance: 123.5
click at [370, 117] on div at bounding box center [612, 118] width 699 height 5
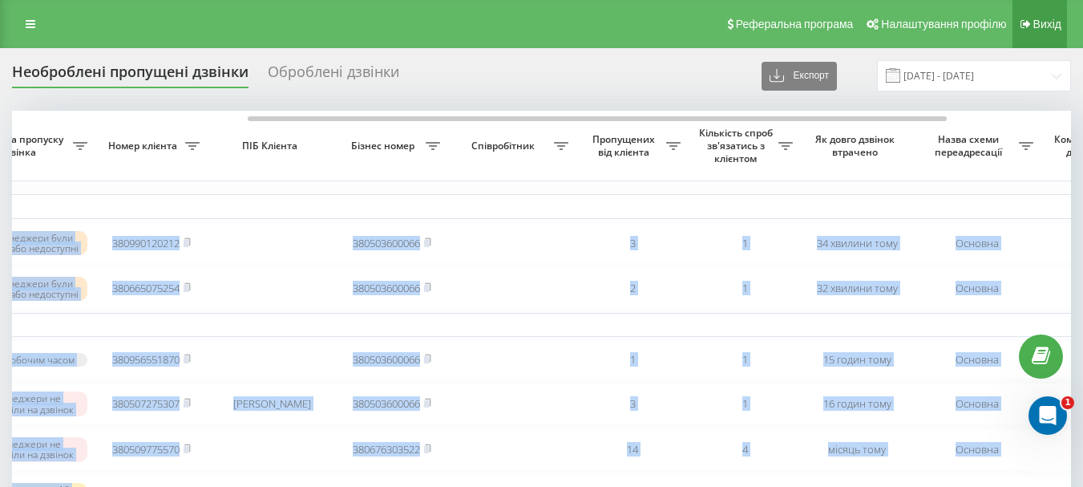
click at [1061, 23] on span "Вихід" at bounding box center [1047, 24] width 28 height 13
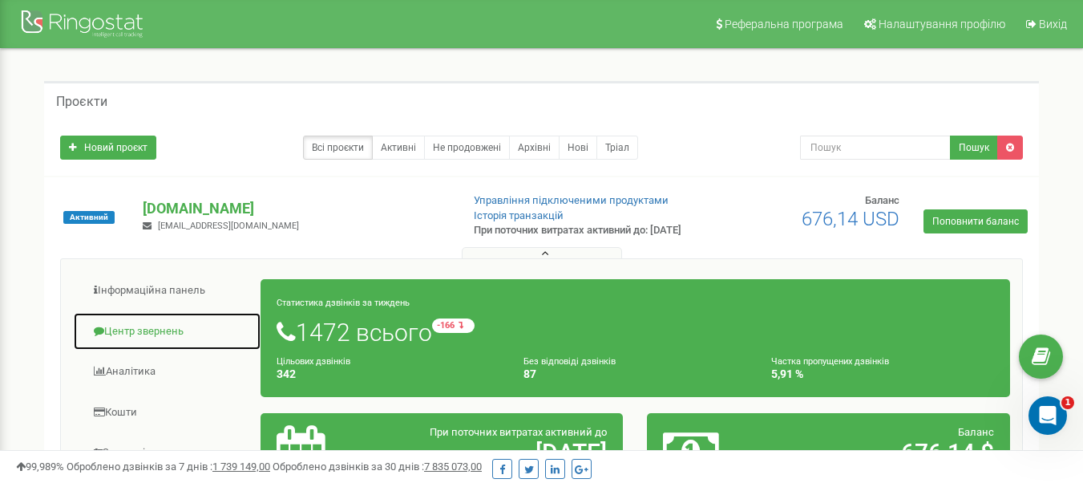
click at [141, 346] on link "Центр звернень" at bounding box center [167, 331] width 188 height 39
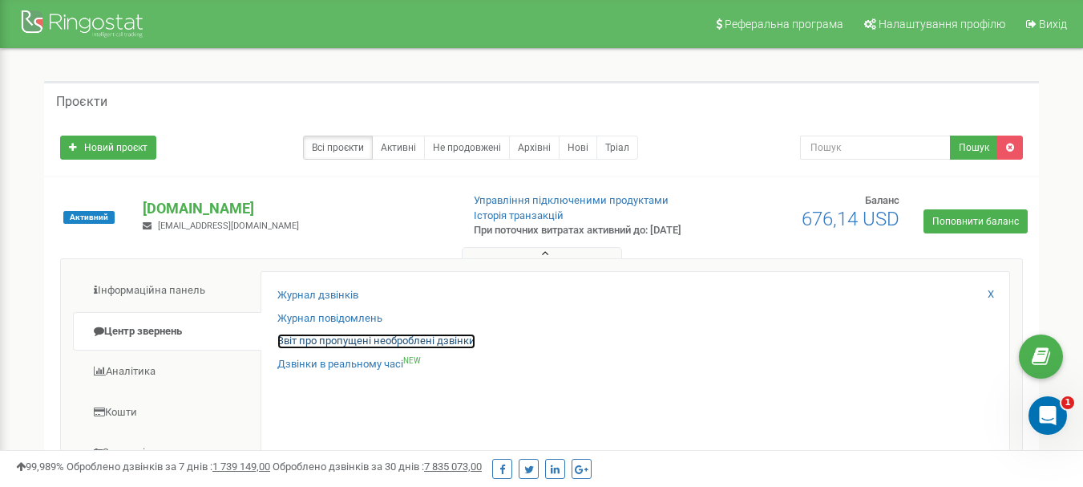
click at [311, 349] on link "Звіт про пропущені необроблені дзвінки" at bounding box center [376, 341] width 198 height 15
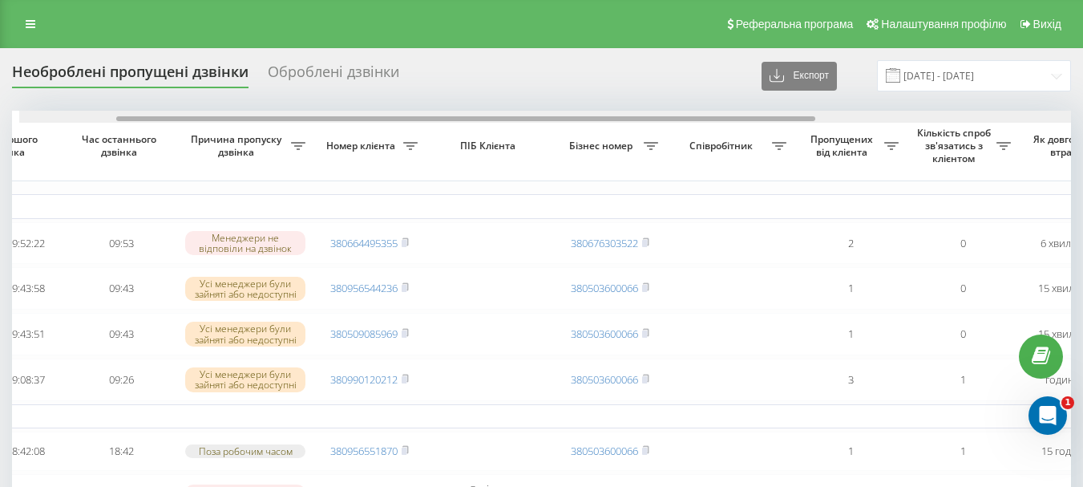
scroll to position [0, 147]
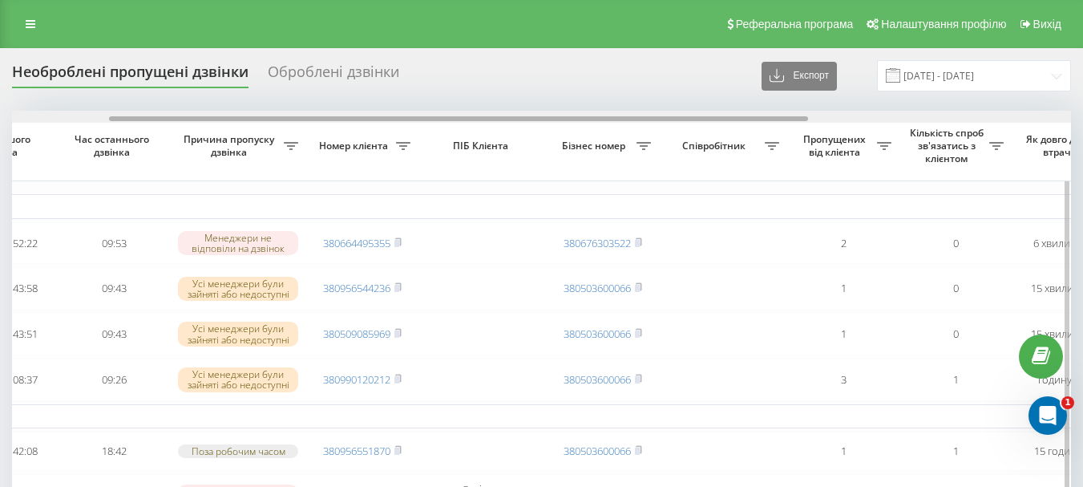
click at [505, 114] on div at bounding box center [541, 117] width 1059 height 12
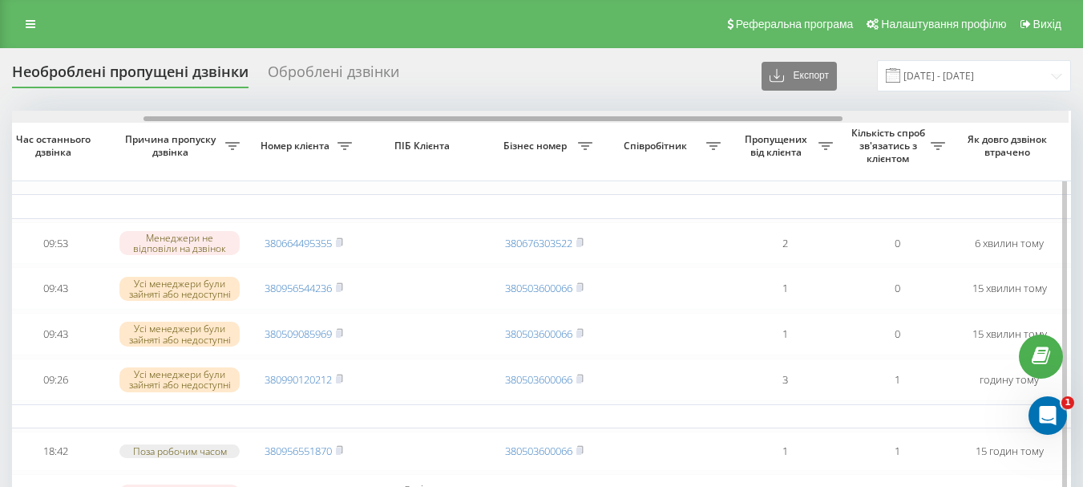
scroll to position [0, 208]
drag, startPoint x: 513, startPoint y: 120, endPoint x: 553, endPoint y: 116, distance: 40.3
click at [553, 116] on div at bounding box center [490, 118] width 699 height 5
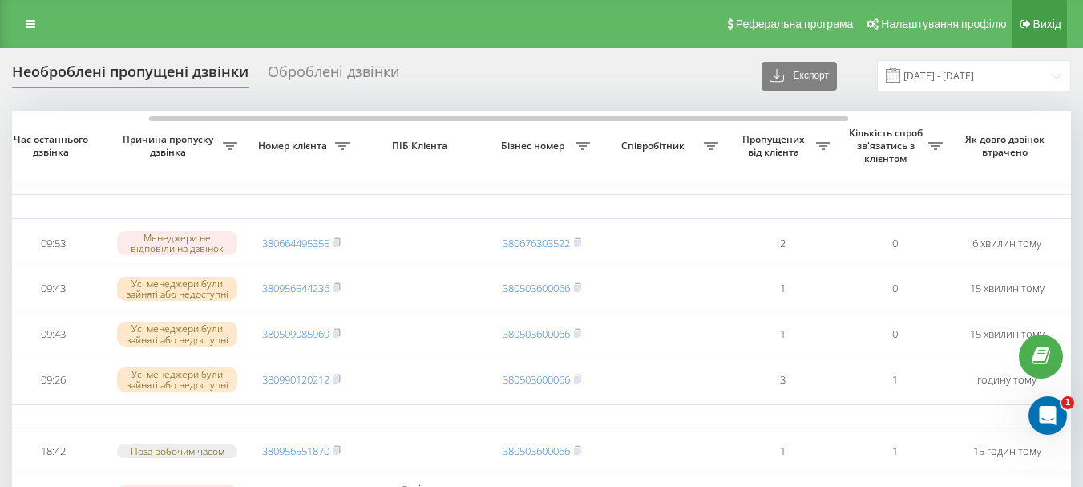
click at [1041, 19] on span "Вихід" at bounding box center [1047, 24] width 28 height 13
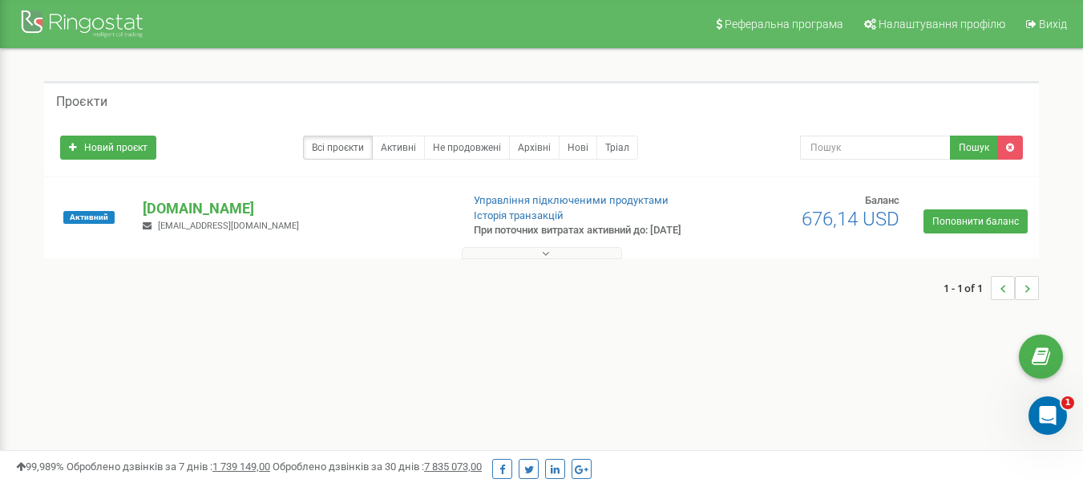
click at [552, 259] on button at bounding box center [542, 253] width 160 height 12
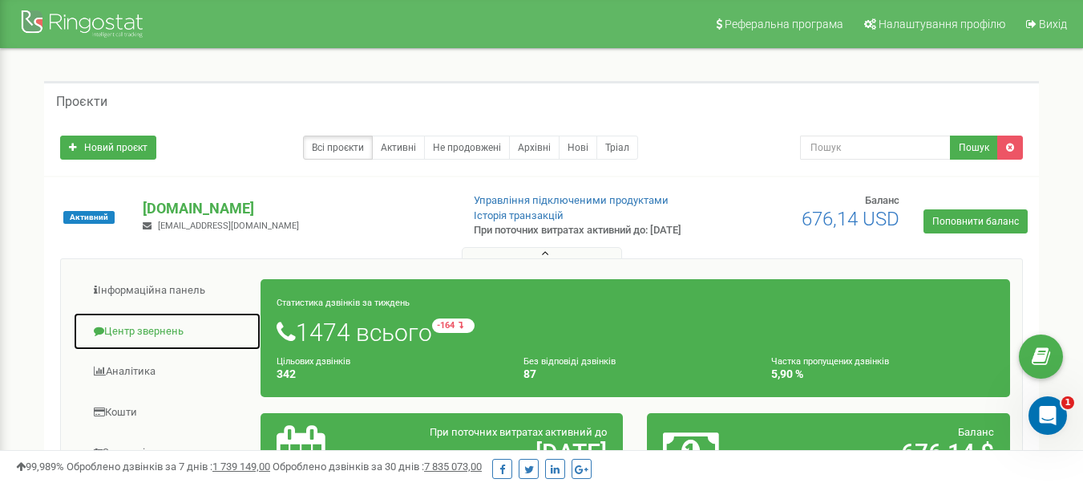
click at [176, 346] on link "Центр звернень" at bounding box center [167, 331] width 188 height 39
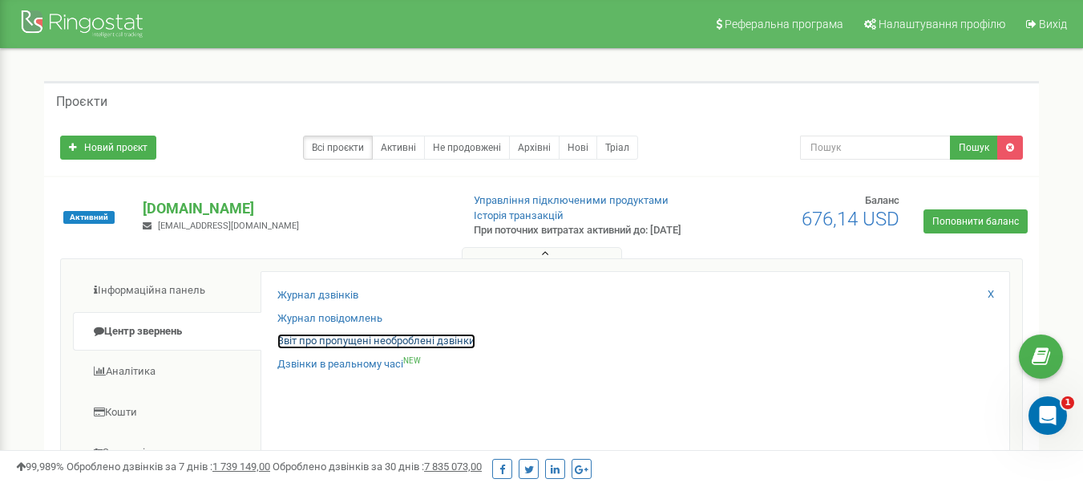
click at [443, 349] on link "Звіт про пропущені необроблені дзвінки" at bounding box center [376, 341] width 198 height 15
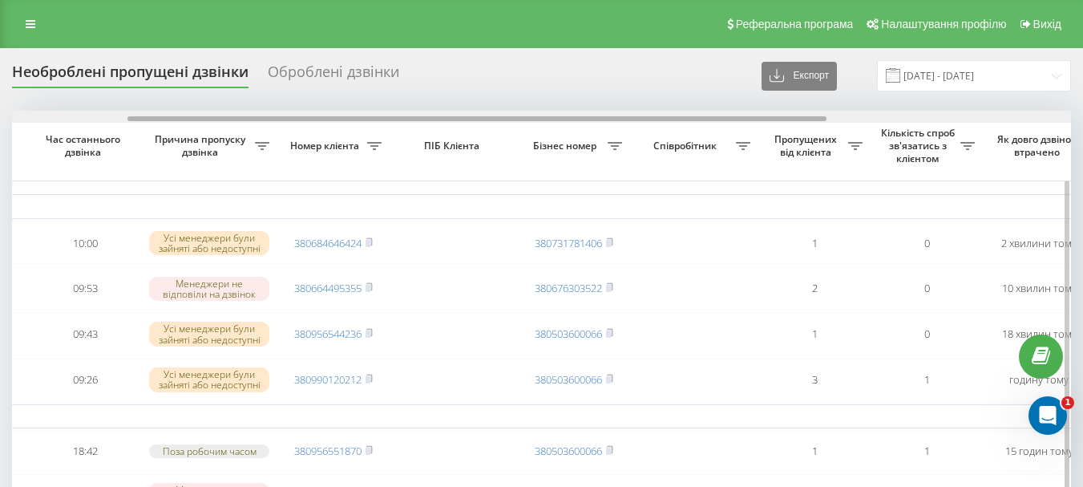
scroll to position [0, 188]
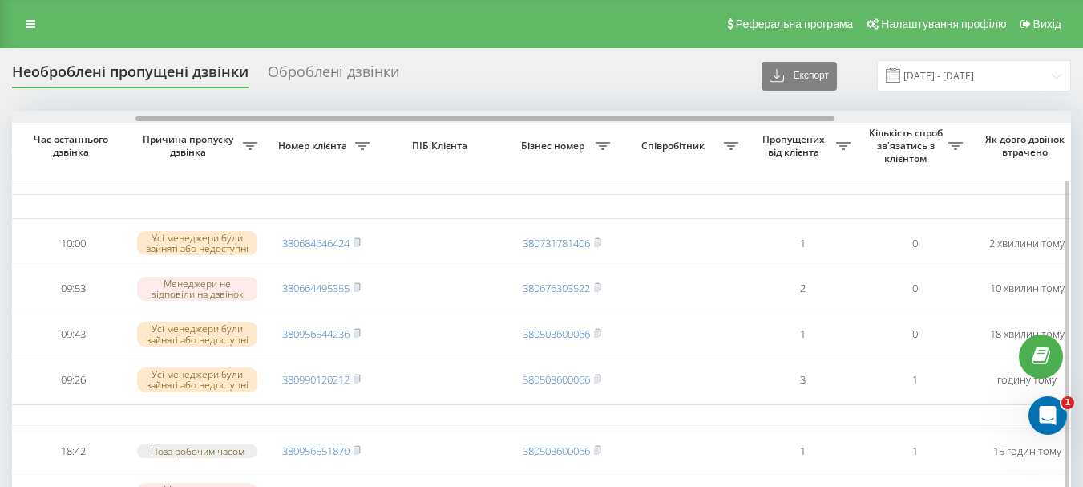
drag, startPoint x: 492, startPoint y: 119, endPoint x: 617, endPoint y: 113, distance: 124.4
click at [617, 113] on div at bounding box center [541, 117] width 1059 height 12
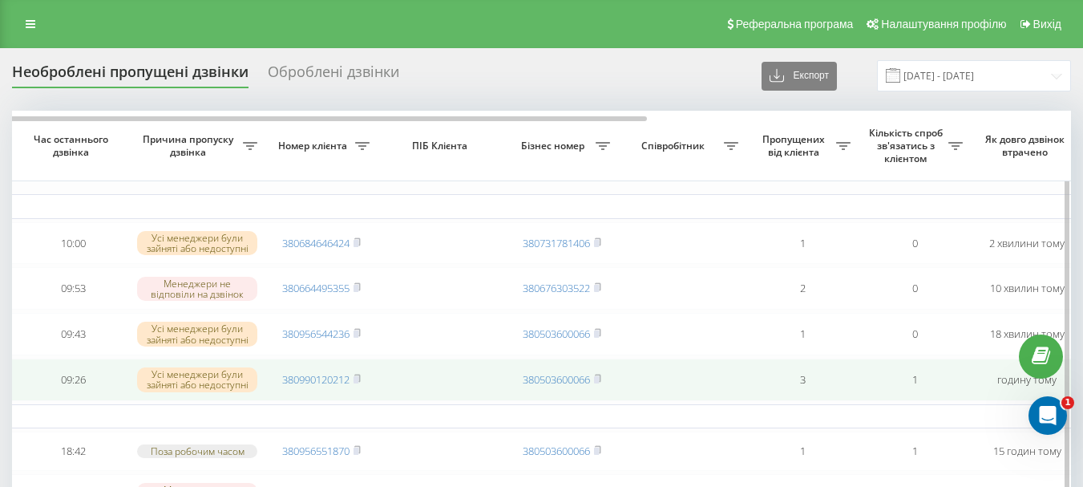
scroll to position [80, 0]
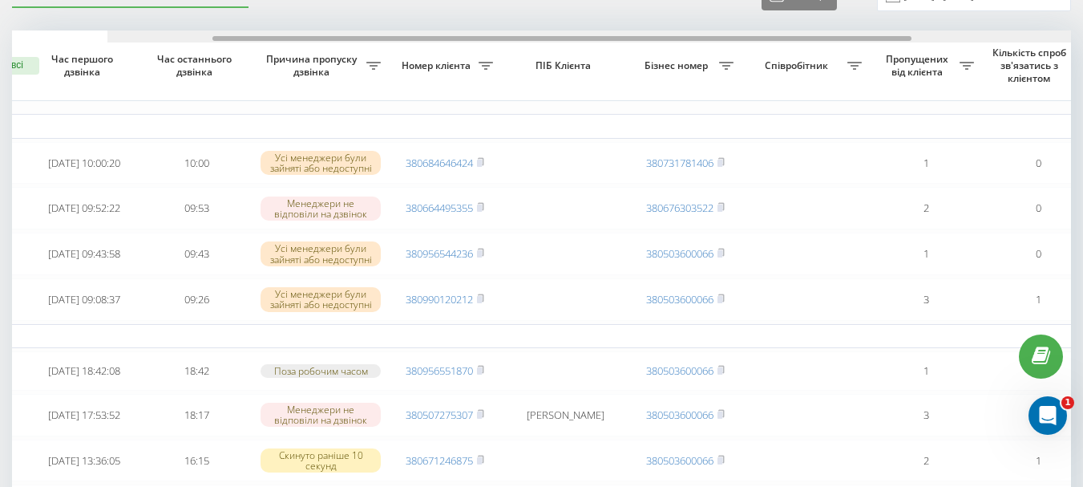
drag, startPoint x: 358, startPoint y: 40, endPoint x: 260, endPoint y: 47, distance: 98.8
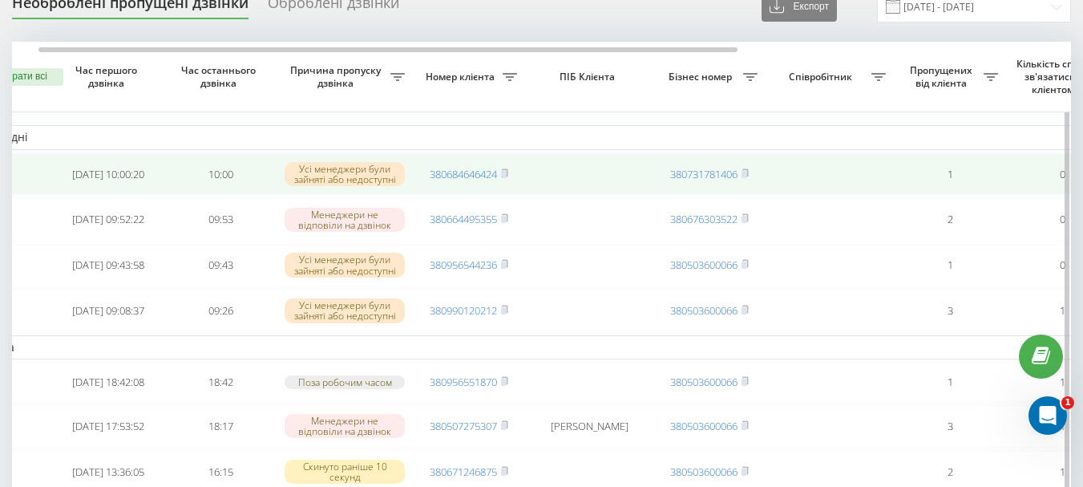
scroll to position [0, 0]
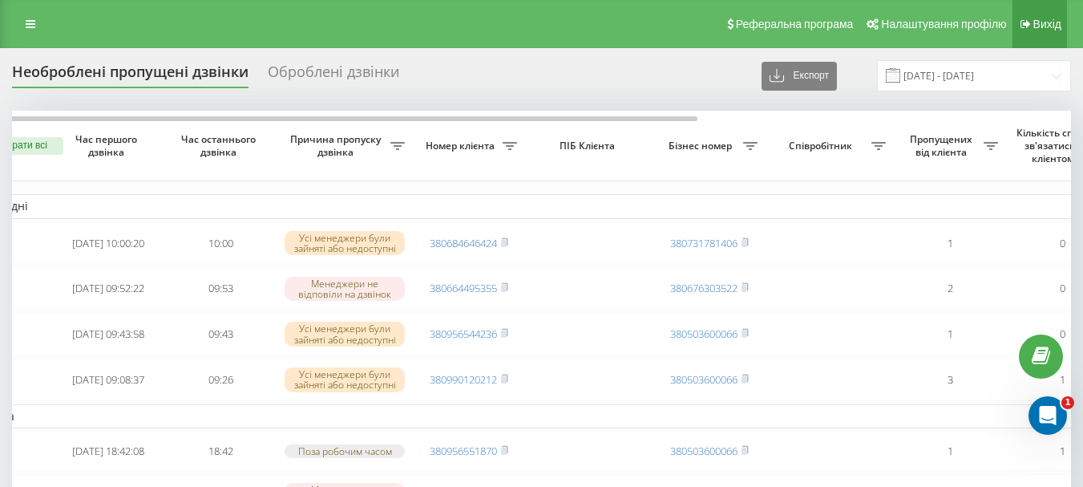
click at [1037, 35] on link "Вихід" at bounding box center [1040, 24] width 55 height 48
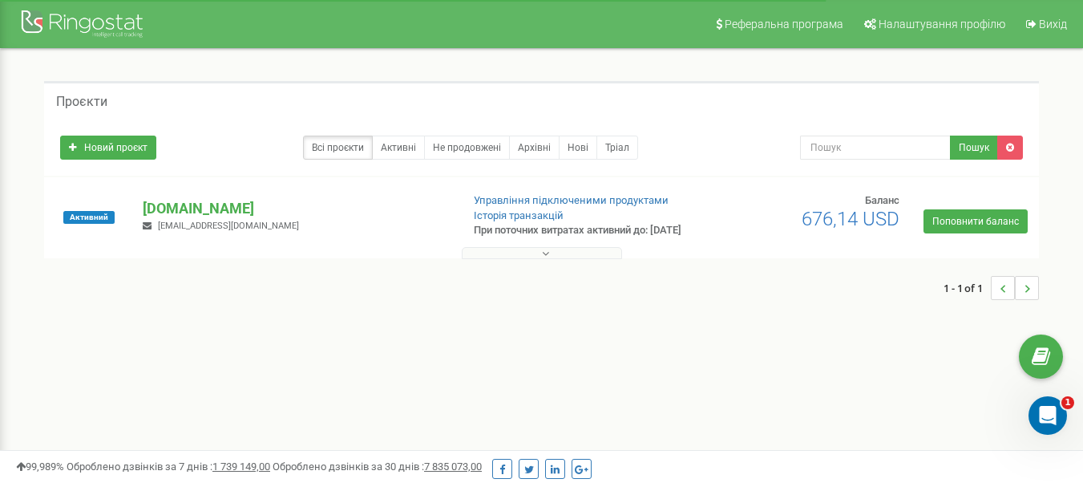
click at [542, 255] on div at bounding box center [541, 249] width 987 height 16
click at [548, 259] on icon at bounding box center [545, 253] width 7 height 11
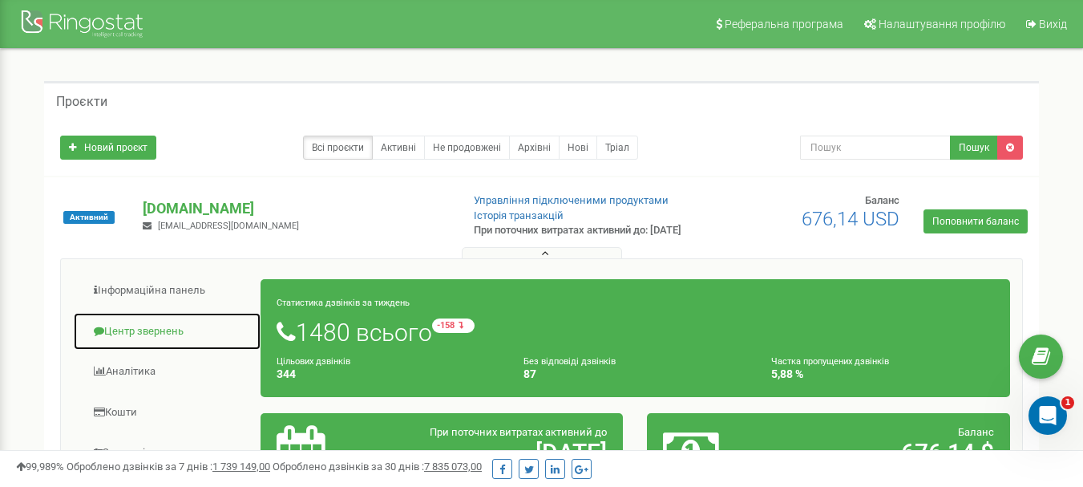
click at [191, 343] on link "Центр звернень" at bounding box center [167, 331] width 188 height 39
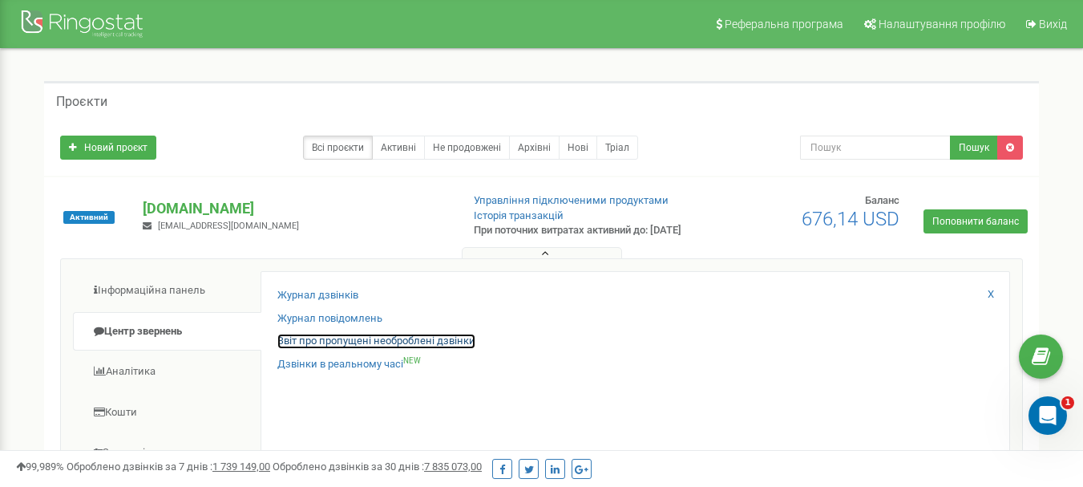
click at [443, 349] on link "Звіт про пропущені необроблені дзвінки" at bounding box center [376, 341] width 198 height 15
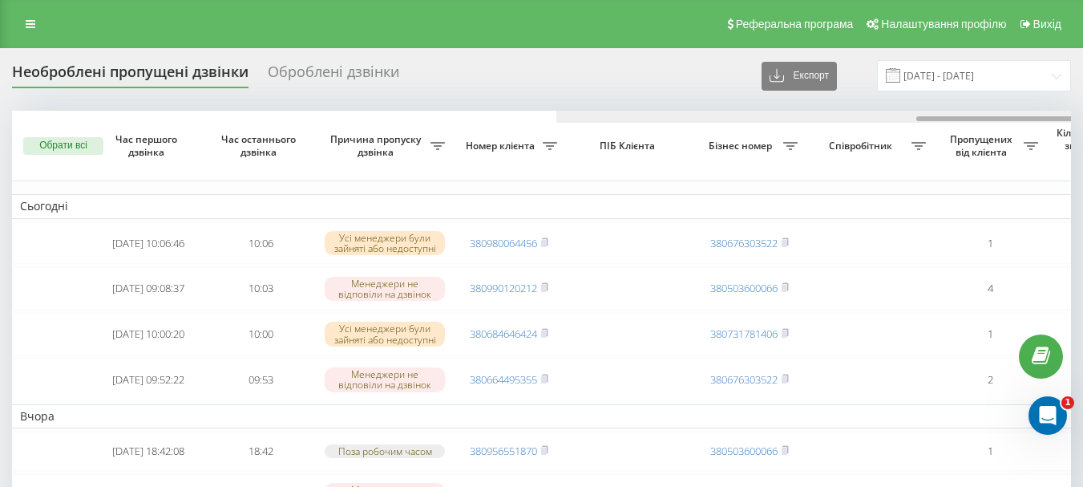
scroll to position [0, 544]
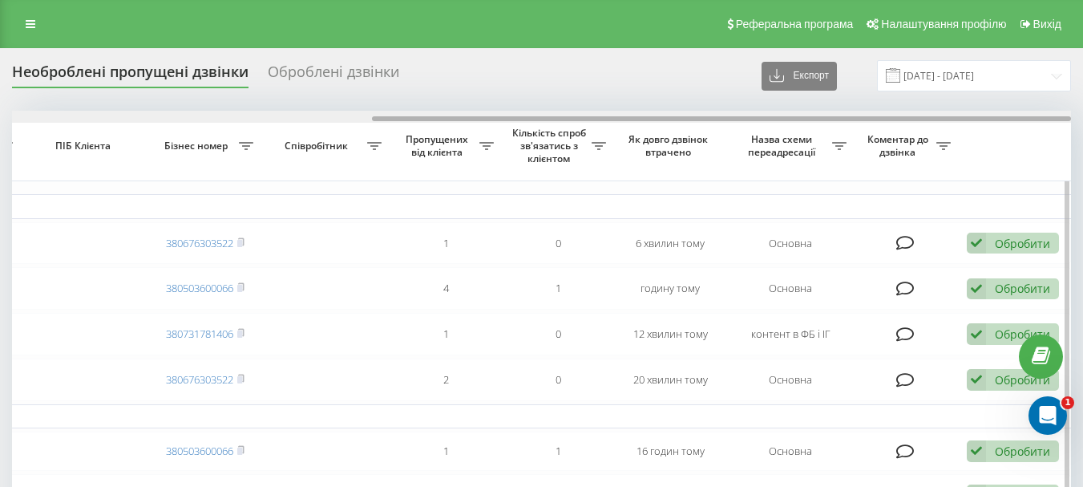
drag, startPoint x: 444, startPoint y: 123, endPoint x: 462, endPoint y: 123, distance: 17.6
click at [462, 123] on div at bounding box center [541, 117] width 1059 height 12
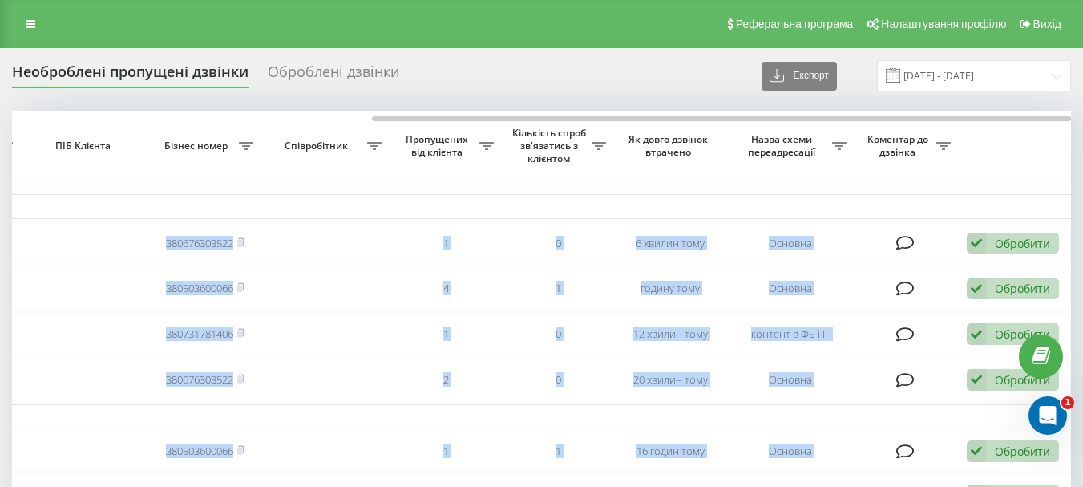
drag, startPoint x: 662, startPoint y: 122, endPoint x: 514, endPoint y: 105, distance: 149.3
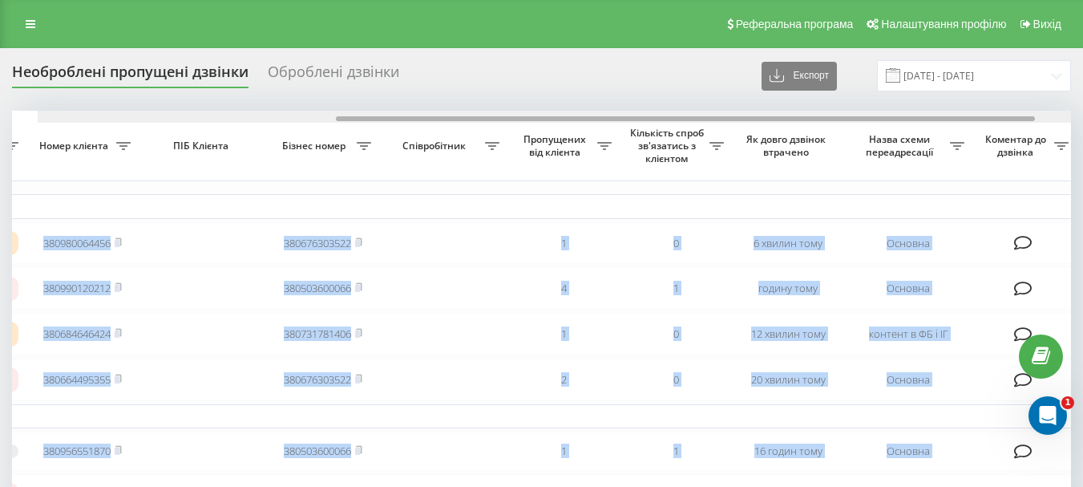
scroll to position [0, 384]
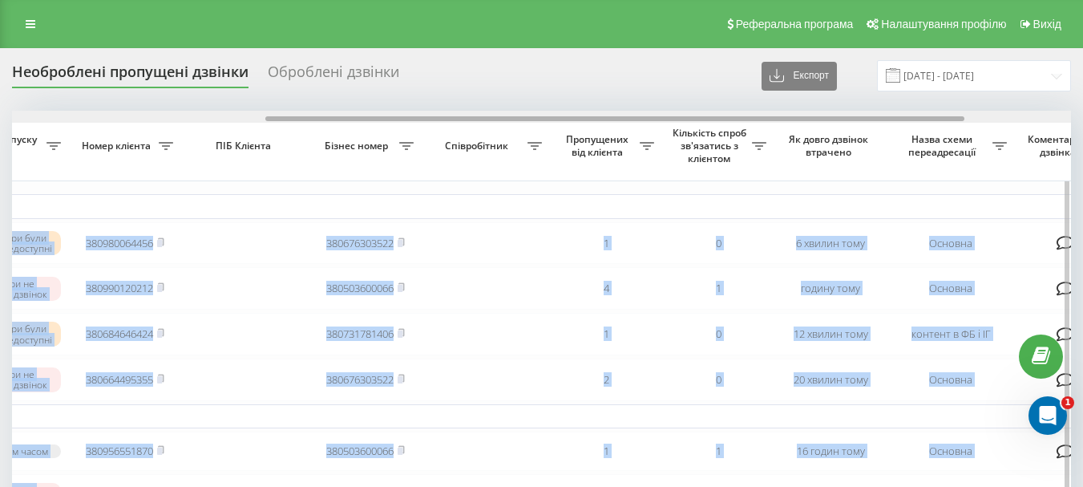
drag, startPoint x: 384, startPoint y: 118, endPoint x: 278, endPoint y: 115, distance: 105.9
click at [278, 115] on div at bounding box center [541, 117] width 1059 height 12
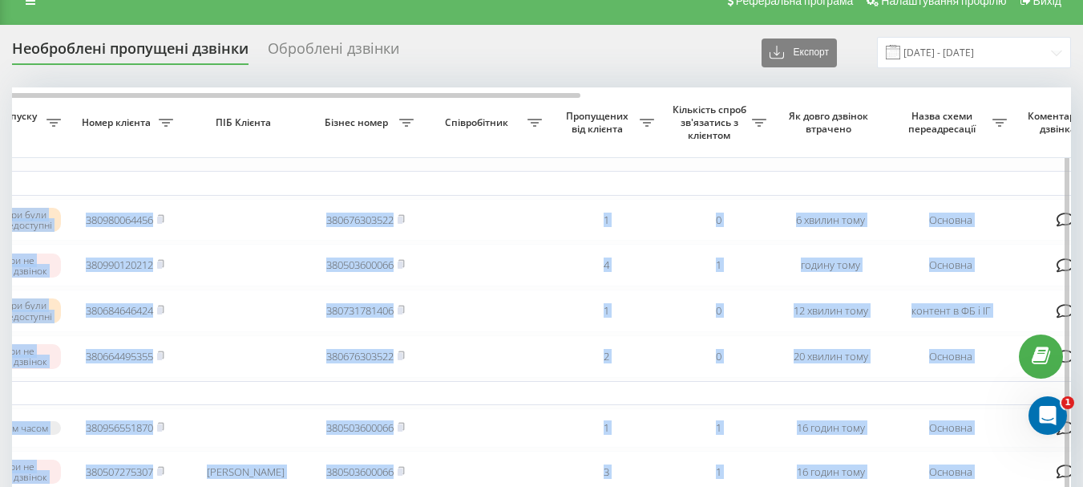
scroll to position [0, 0]
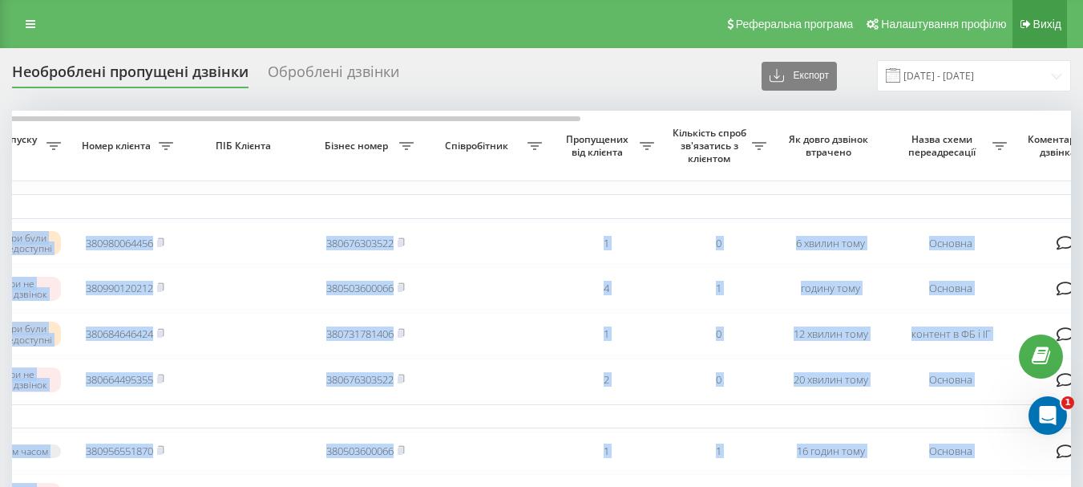
click at [1040, 22] on span "Вихід" at bounding box center [1047, 24] width 28 height 13
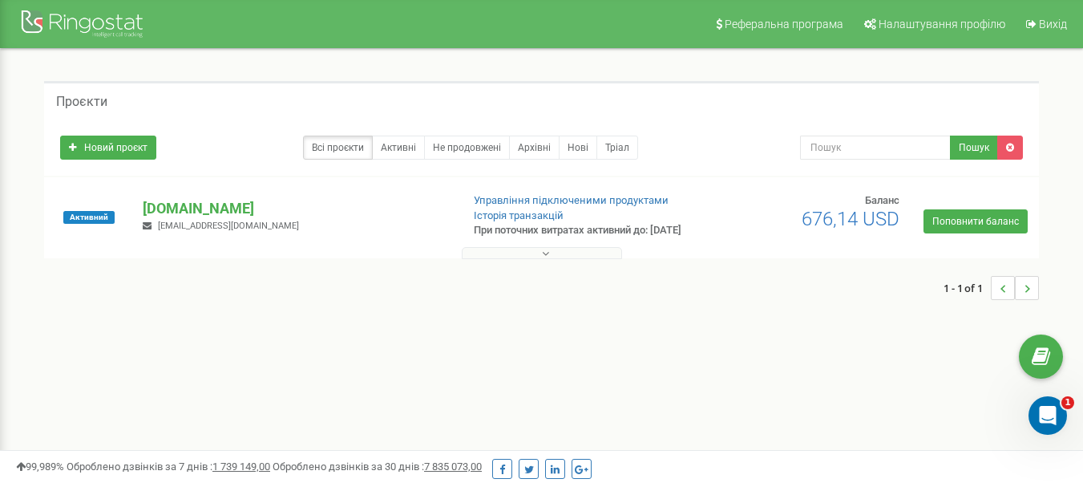
click at [542, 259] on icon at bounding box center [545, 253] width 7 height 11
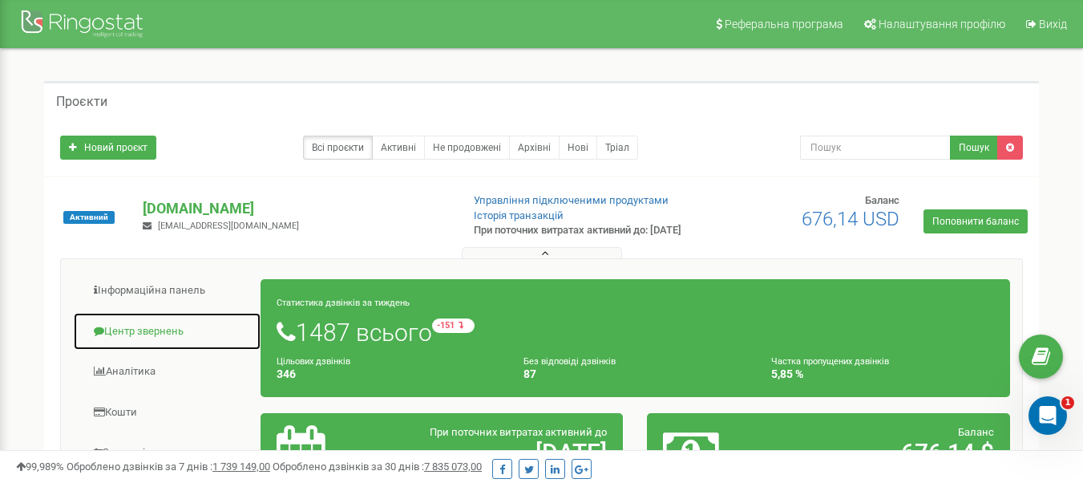
click at [182, 346] on link "Центр звернень" at bounding box center [167, 331] width 188 height 39
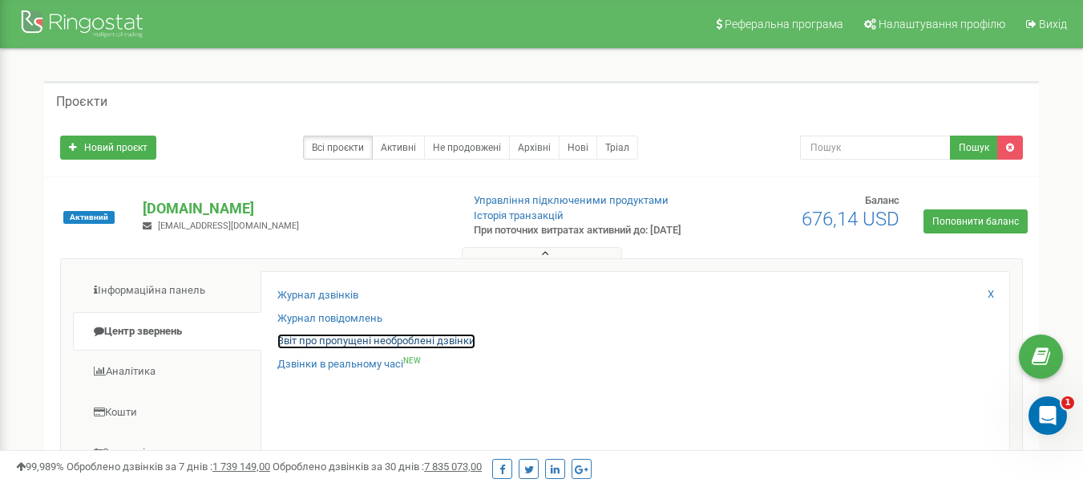
click at [415, 349] on link "Звіт про пропущені необроблені дзвінки" at bounding box center [376, 341] width 198 height 15
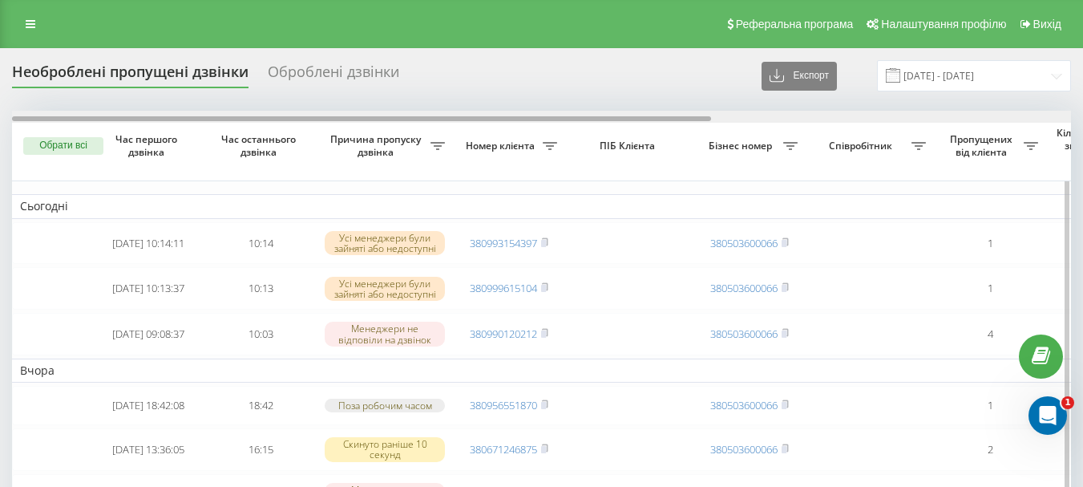
scroll to position [0, 544]
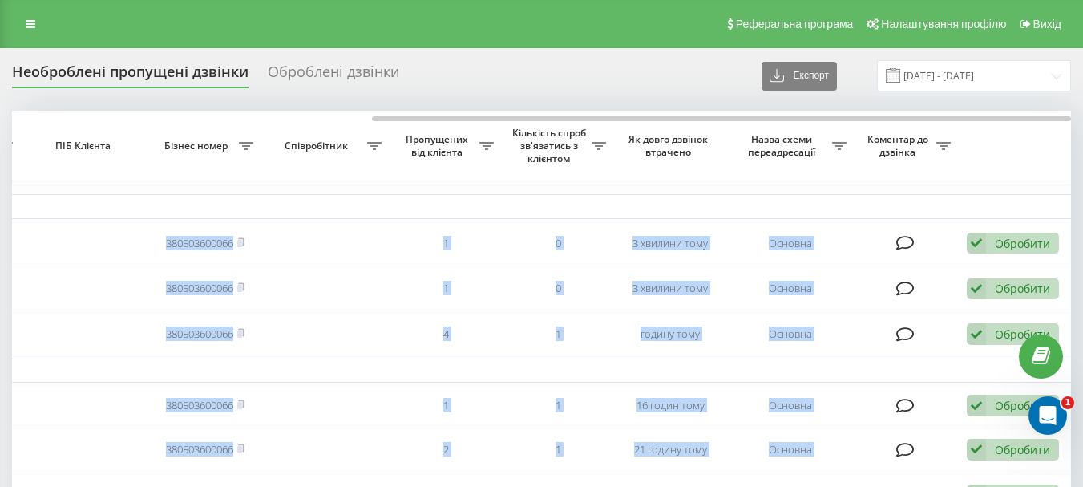
drag, startPoint x: 374, startPoint y: 115, endPoint x: 388, endPoint y: 107, distance: 16.1
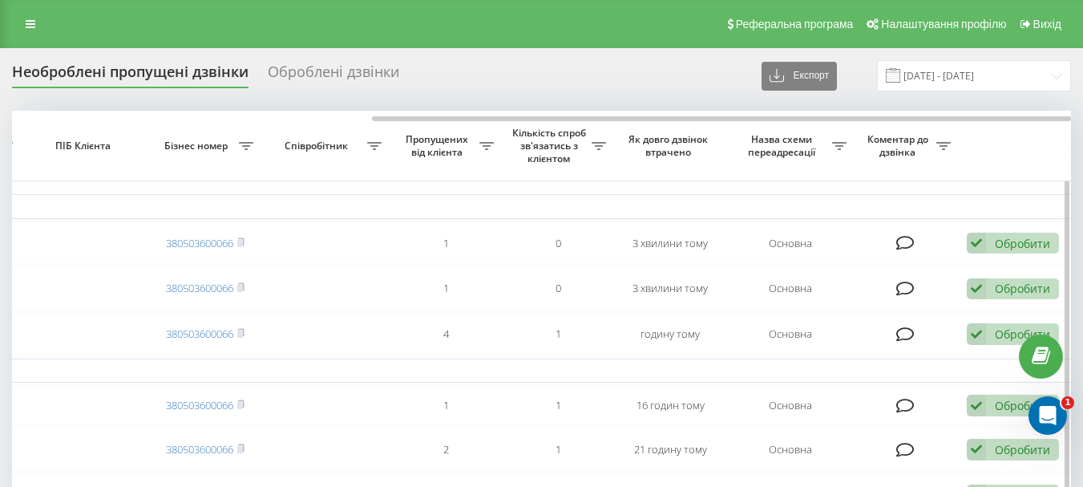
click at [575, 208] on td "Сьогодні" at bounding box center [270, 206] width 1604 height 24
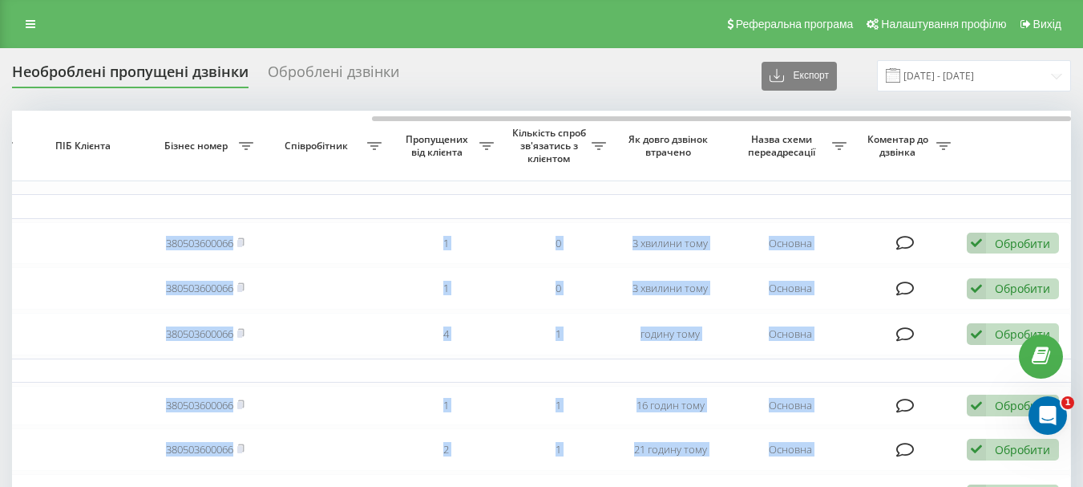
drag, startPoint x: 674, startPoint y: 123, endPoint x: 489, endPoint y: 105, distance: 186.0
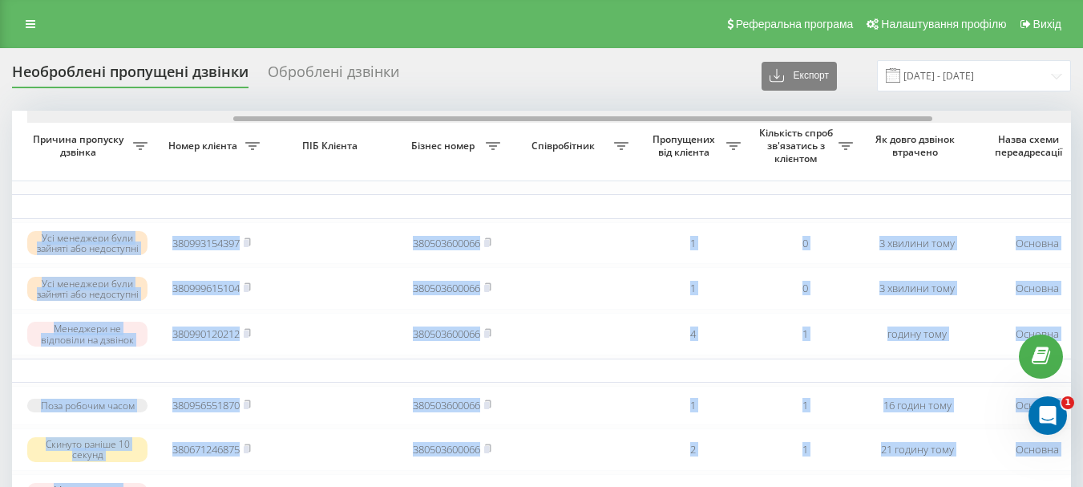
scroll to position [0, 292]
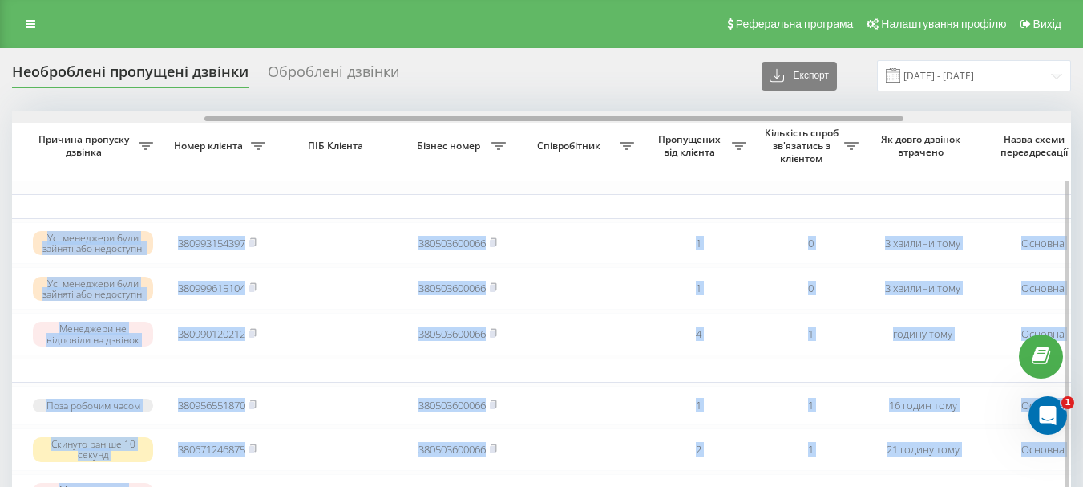
drag, startPoint x: 487, startPoint y: 118, endPoint x: 320, endPoint y: 111, distance: 166.9
click at [320, 111] on div at bounding box center [541, 117] width 1059 height 12
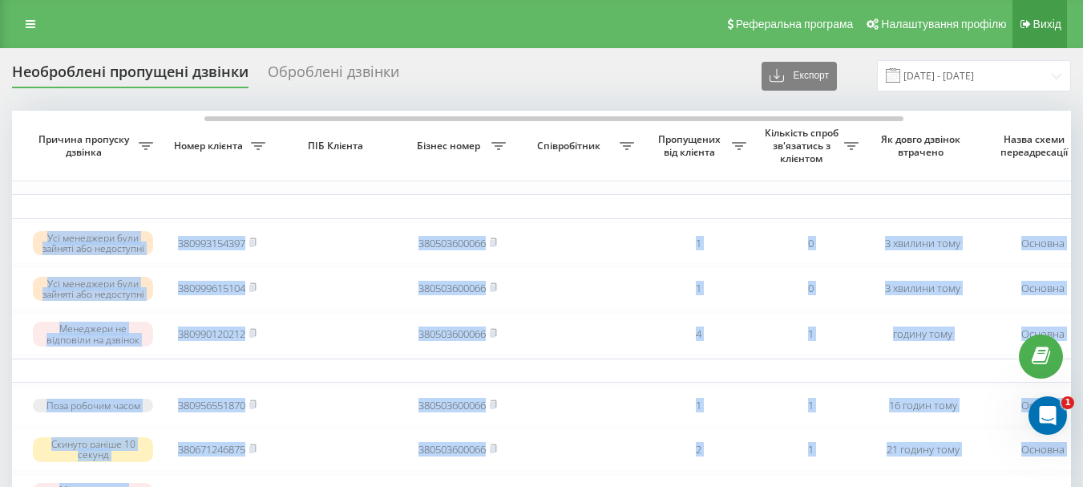
click at [1058, 33] on link "Вихід" at bounding box center [1040, 24] width 55 height 48
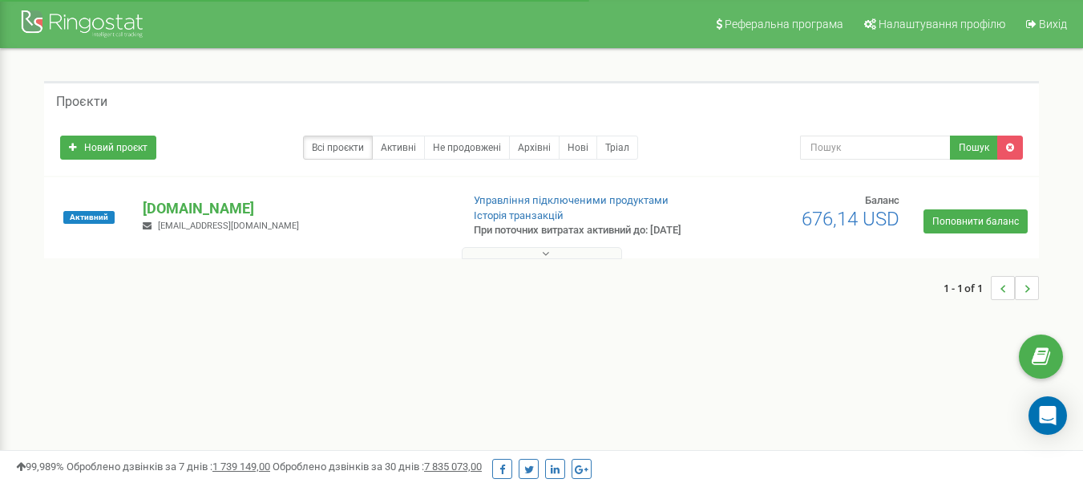
click at [550, 259] on button at bounding box center [542, 253] width 160 height 12
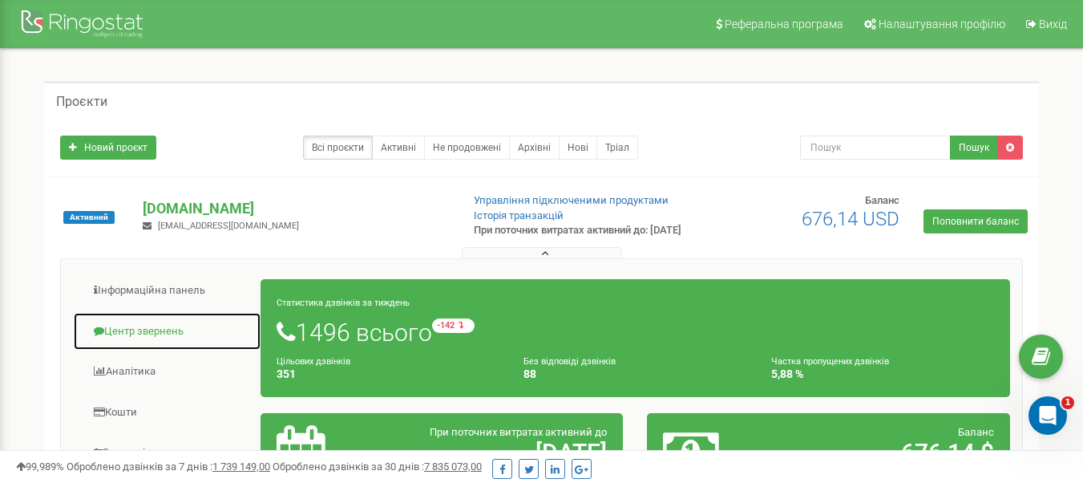
click at [143, 343] on link "Центр звернень" at bounding box center [167, 331] width 188 height 39
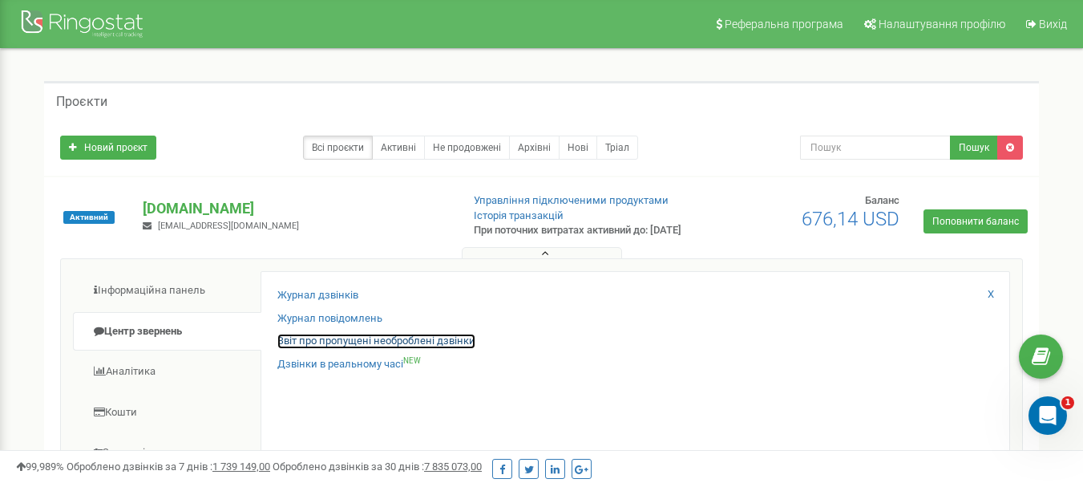
click at [392, 349] on link "Звіт про пропущені необроблені дзвінки" at bounding box center [376, 341] width 198 height 15
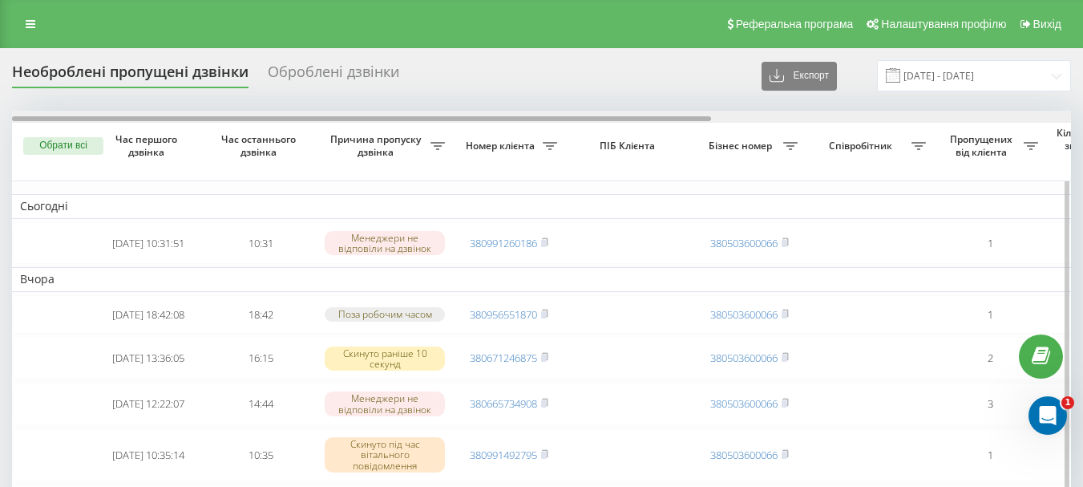
scroll to position [0, 544]
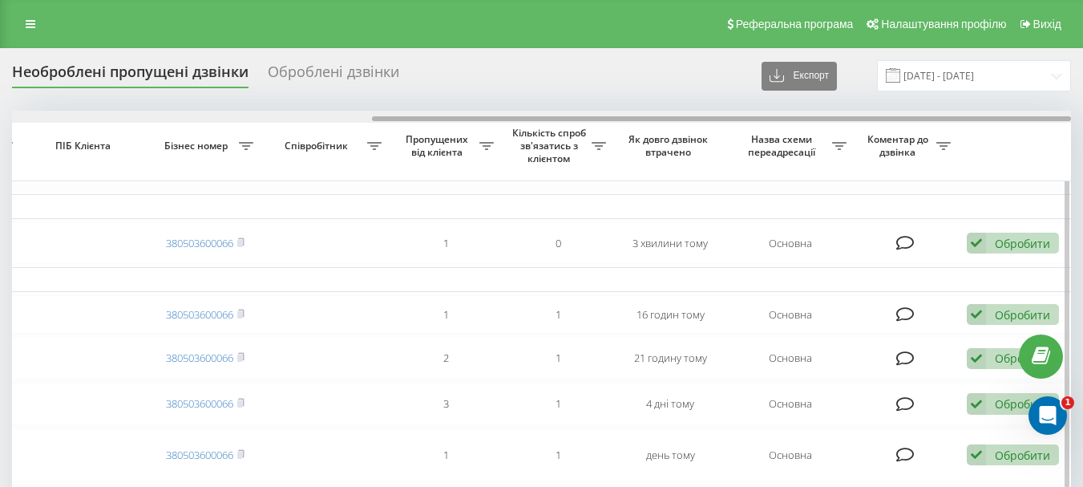
drag, startPoint x: 317, startPoint y: 122, endPoint x: 421, endPoint y: 123, distance: 103.4
click at [421, 123] on div at bounding box center [541, 117] width 1059 height 12
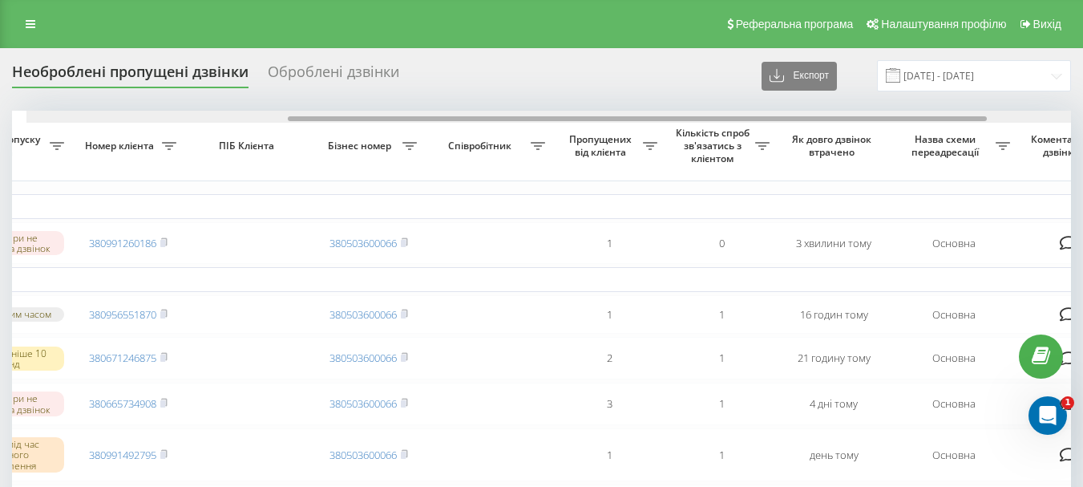
scroll to position [0, 374]
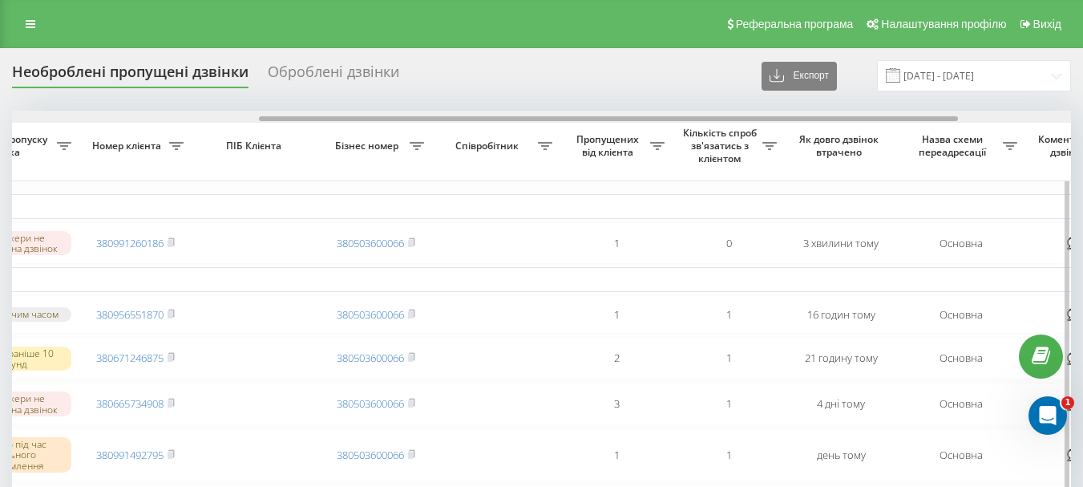
drag, startPoint x: 506, startPoint y: 119, endPoint x: 393, endPoint y: 126, distance: 113.3
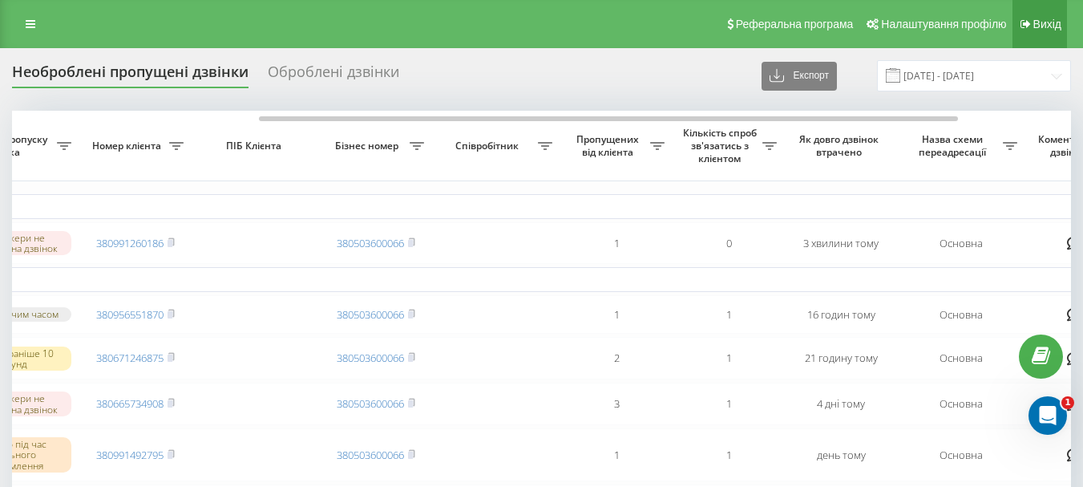
click at [1046, 29] on span "Вихід" at bounding box center [1047, 24] width 28 height 13
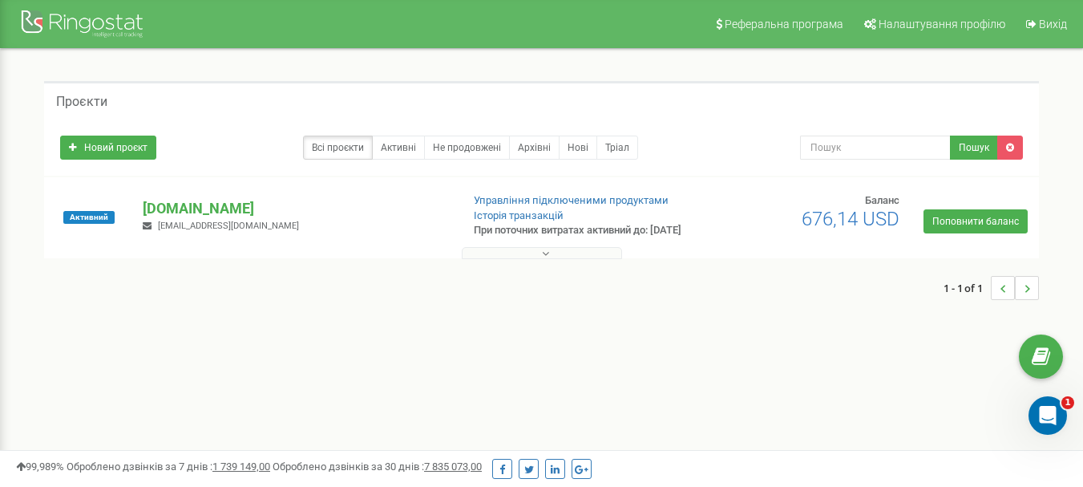
click at [547, 258] on button at bounding box center [542, 253] width 160 height 12
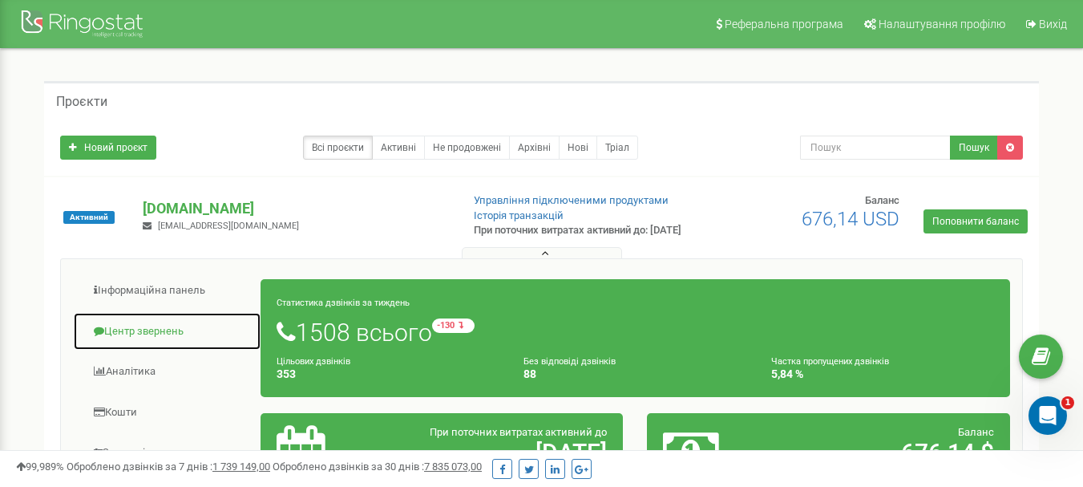
click at [176, 340] on link "Центр звернень" at bounding box center [167, 331] width 188 height 39
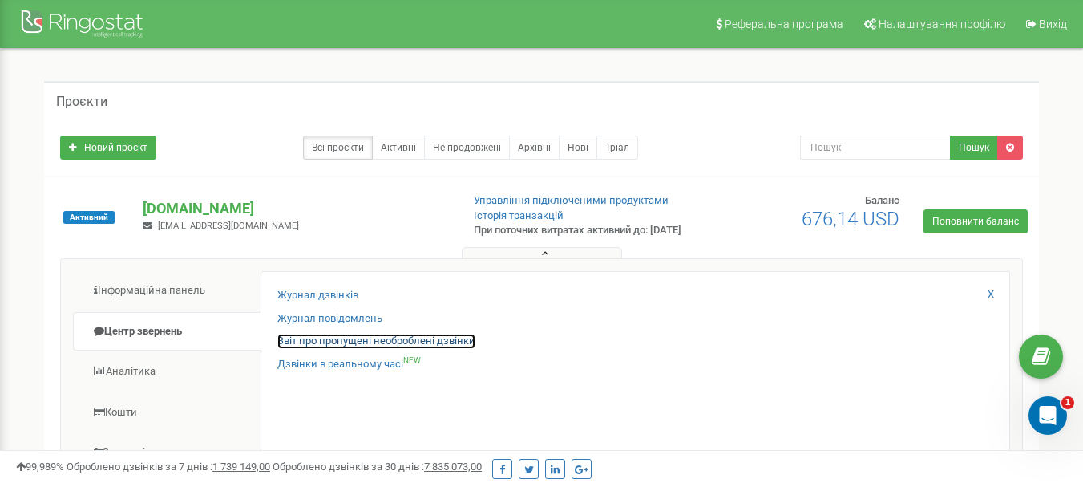
click at [415, 349] on link "Звіт про пропущені необроблені дзвінки" at bounding box center [376, 341] width 198 height 15
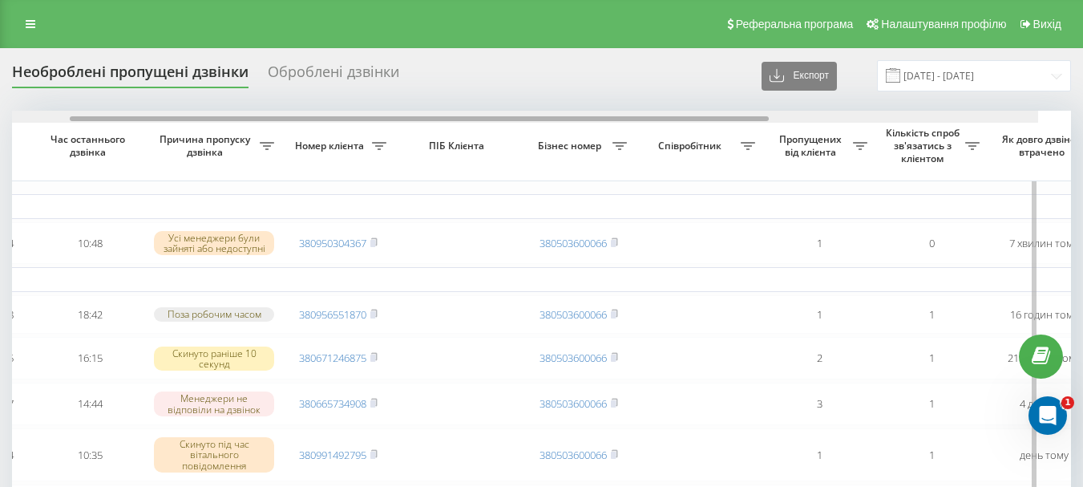
scroll to position [0, 194]
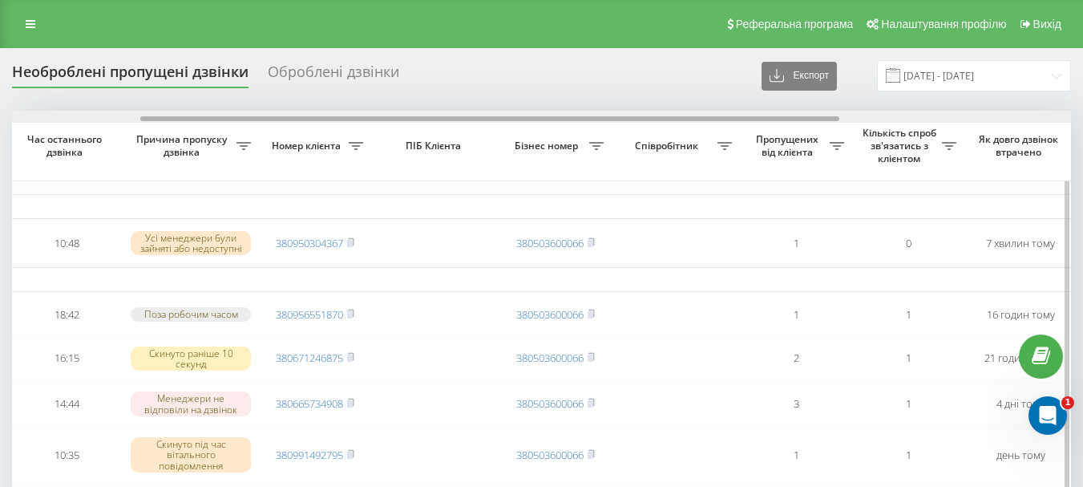
drag, startPoint x: 404, startPoint y: 119, endPoint x: 532, endPoint y: 119, distance: 128.3
click at [532, 119] on div at bounding box center [489, 118] width 699 height 5
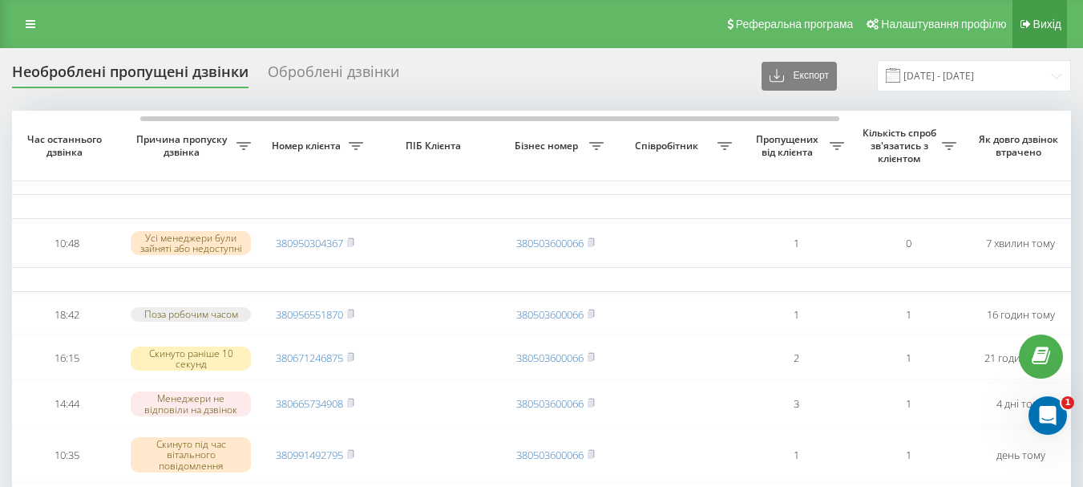
click at [1041, 29] on span "Вихід" at bounding box center [1047, 24] width 28 height 13
